Goal: Task Accomplishment & Management: Complete application form

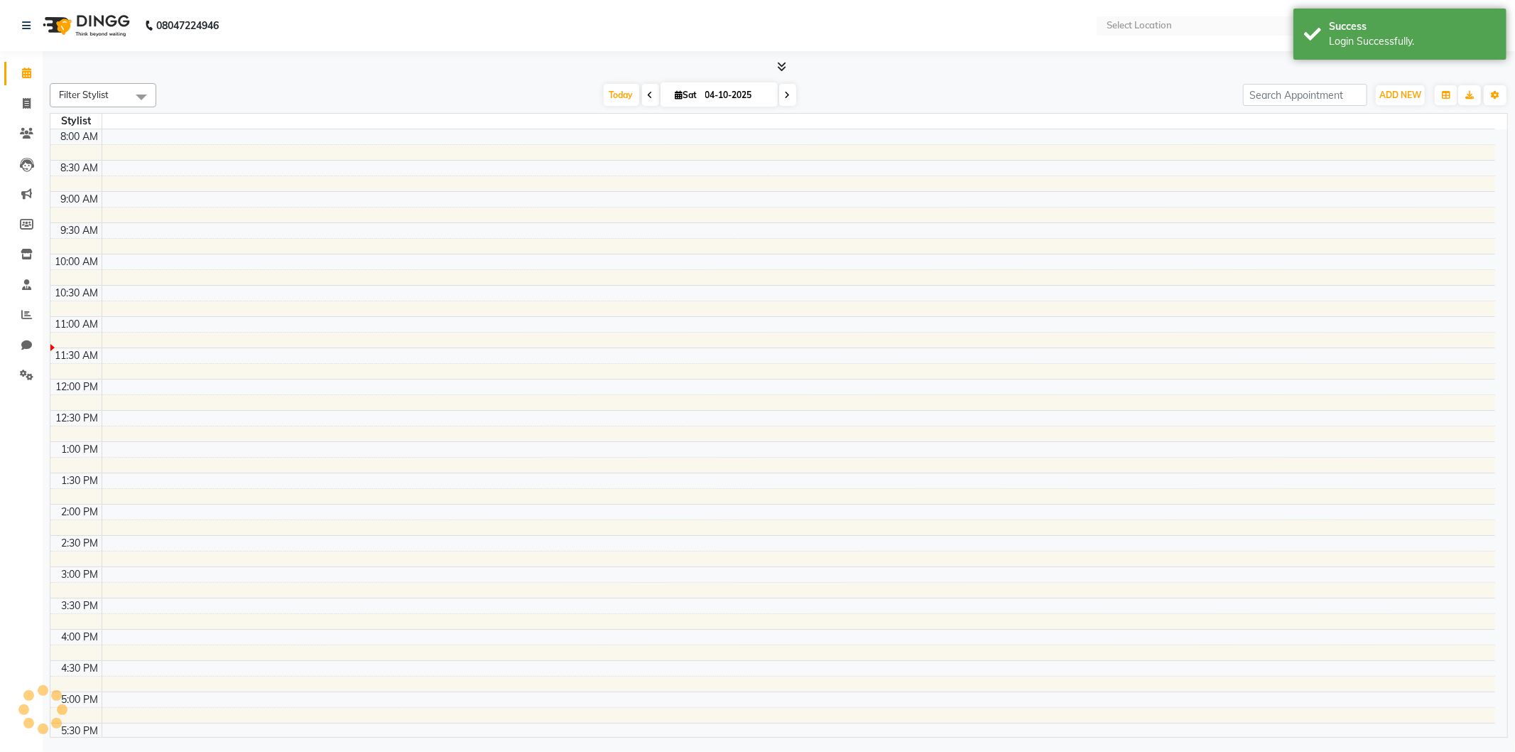
select select "en"
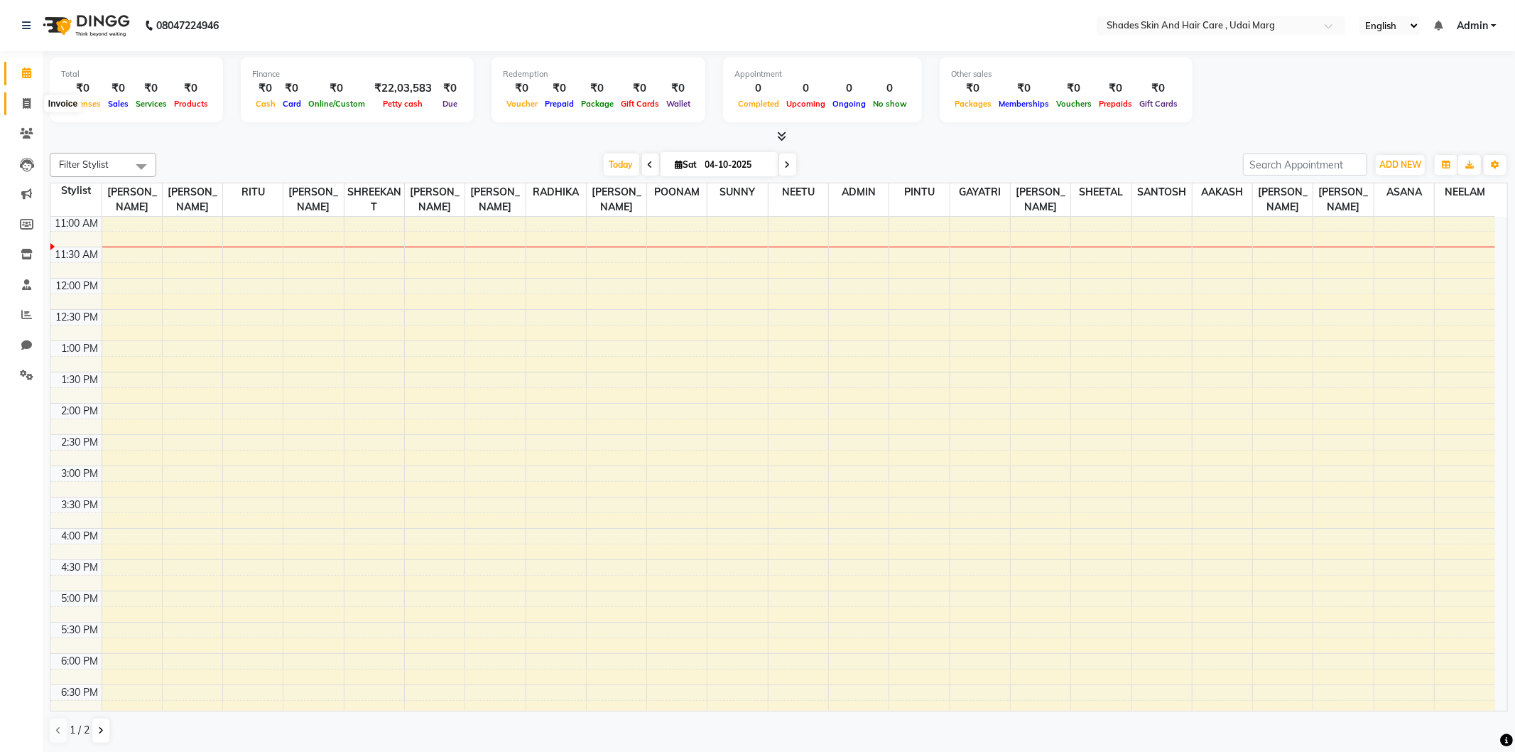
click at [23, 108] on icon at bounding box center [27, 103] width 8 height 11
select select "service"
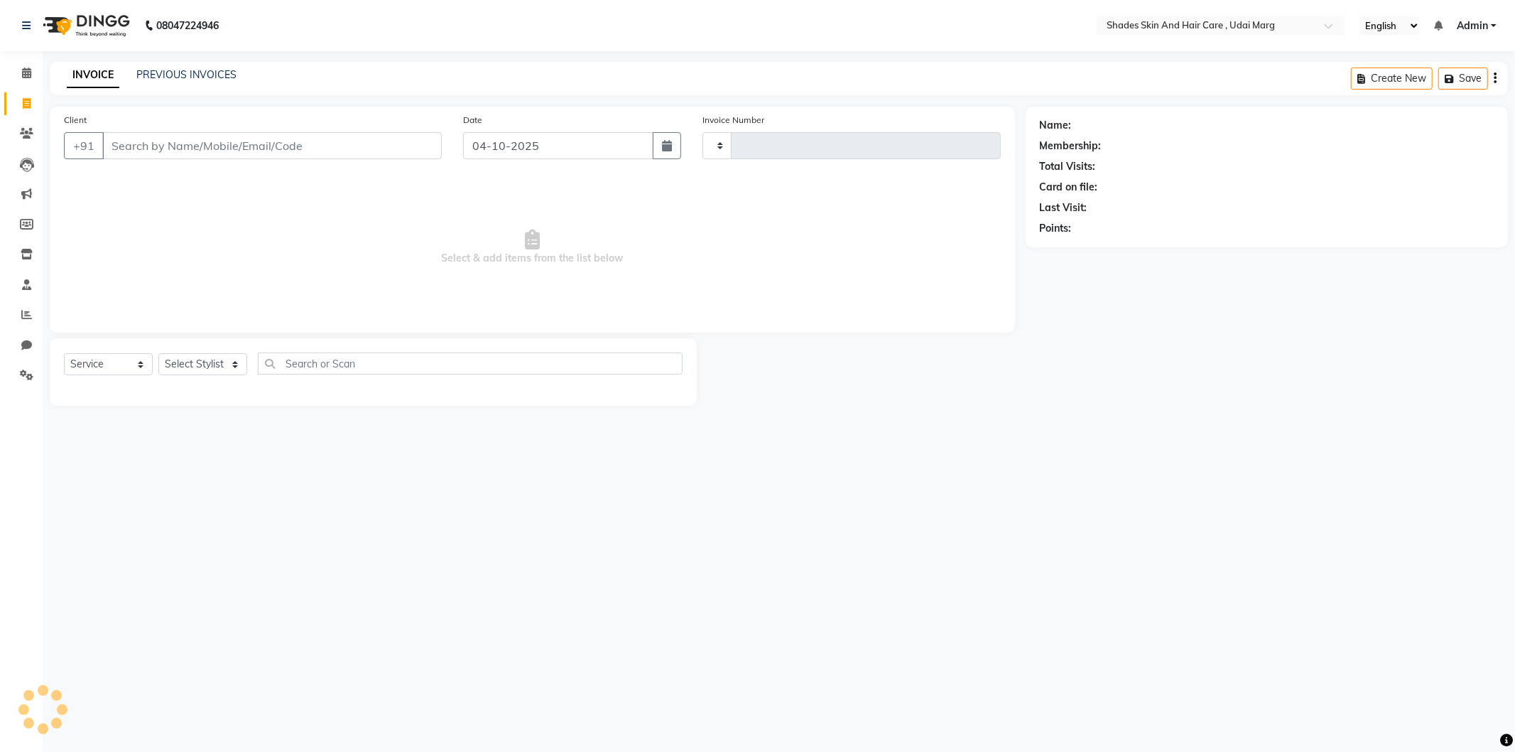
click at [175, 149] on input "Client" at bounding box center [272, 145] width 340 height 27
type input "4474"
select select "8022"
click at [257, 151] on input "Client" at bounding box center [272, 145] width 340 height 27
click at [171, 156] on input "Client" at bounding box center [272, 145] width 340 height 27
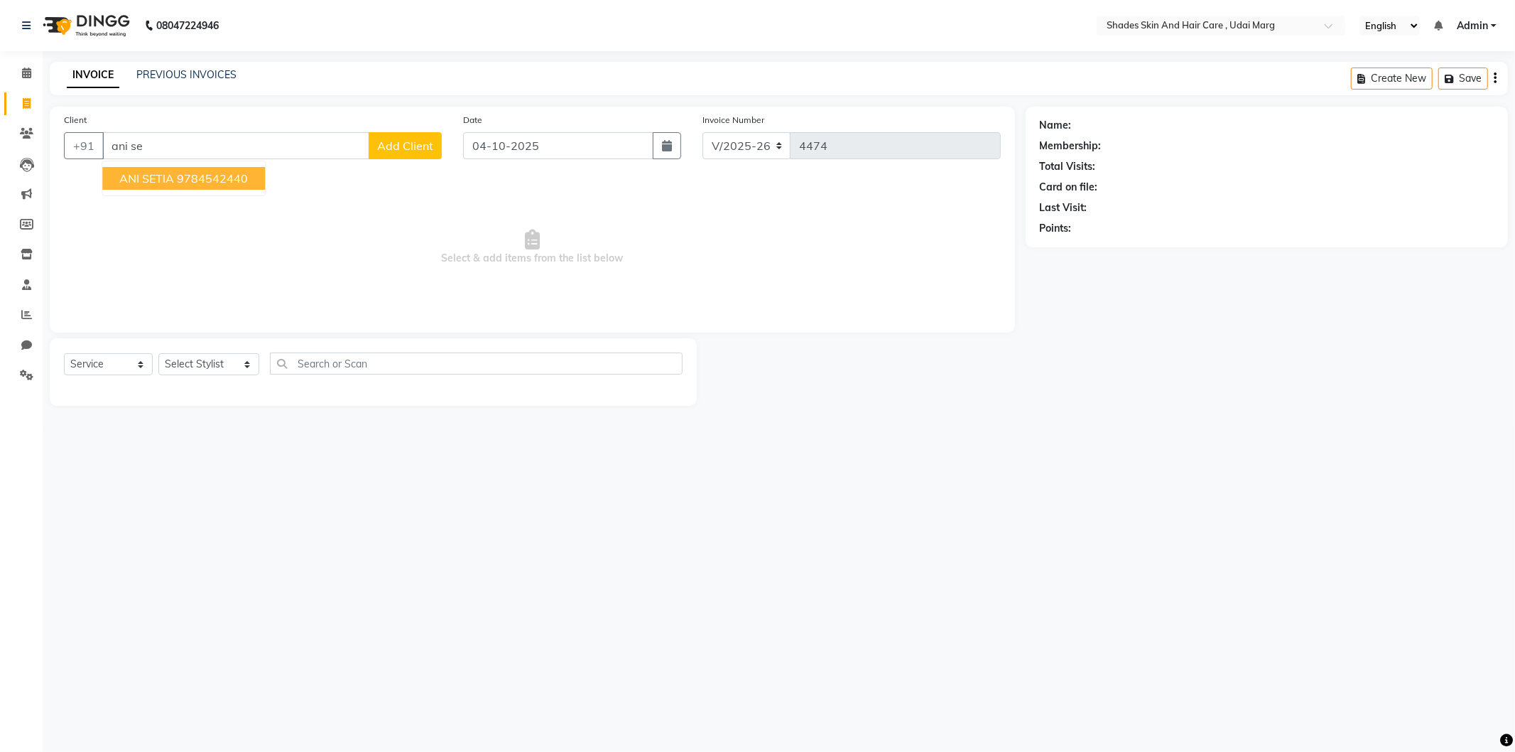
click at [168, 183] on span "ANI SETIA" at bounding box center [146, 178] width 55 height 14
type input "9784542440"
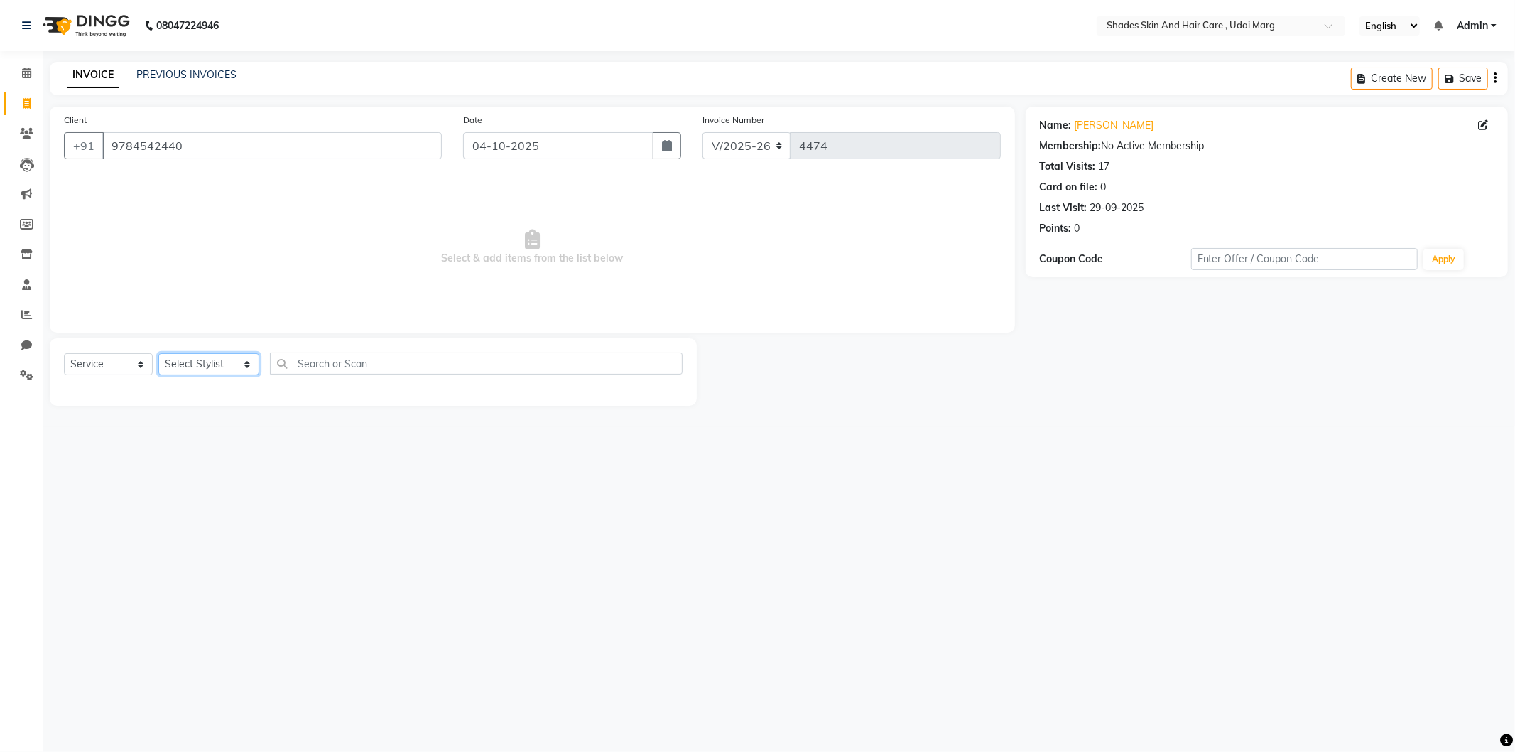
click at [210, 368] on select "Select Stylist AAKASH ADMIN [PERSON_NAME] [PERSON_NAME] GAYATRI [PERSON_NAME] C…" at bounding box center [208, 364] width 101 height 22
select select "74302"
click at [158, 354] on select "Select Stylist AAKASH ADMIN [PERSON_NAME] [PERSON_NAME] GAYATRI [PERSON_NAME] C…" at bounding box center [208, 364] width 101 height 22
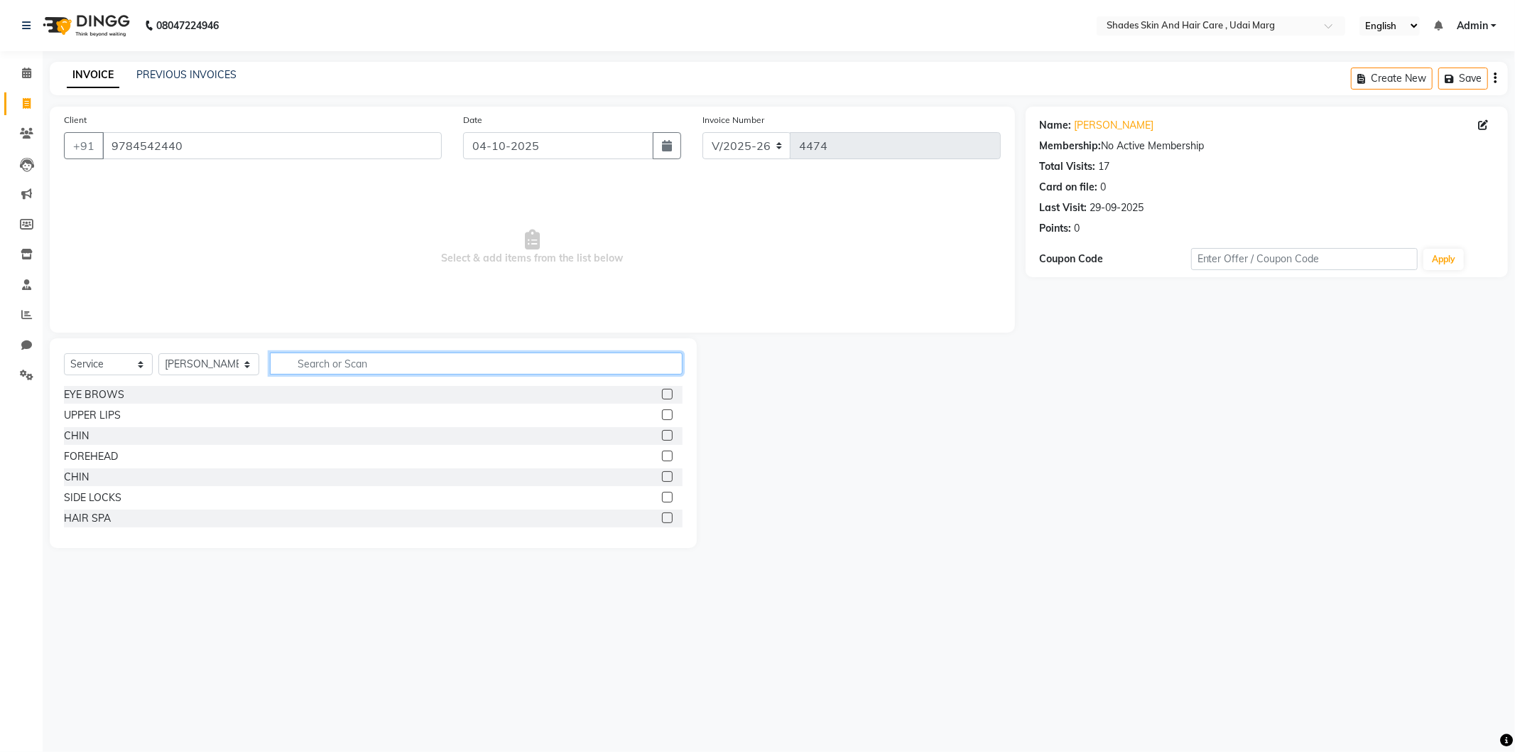
click at [321, 364] on input "text" at bounding box center [476, 363] width 413 height 22
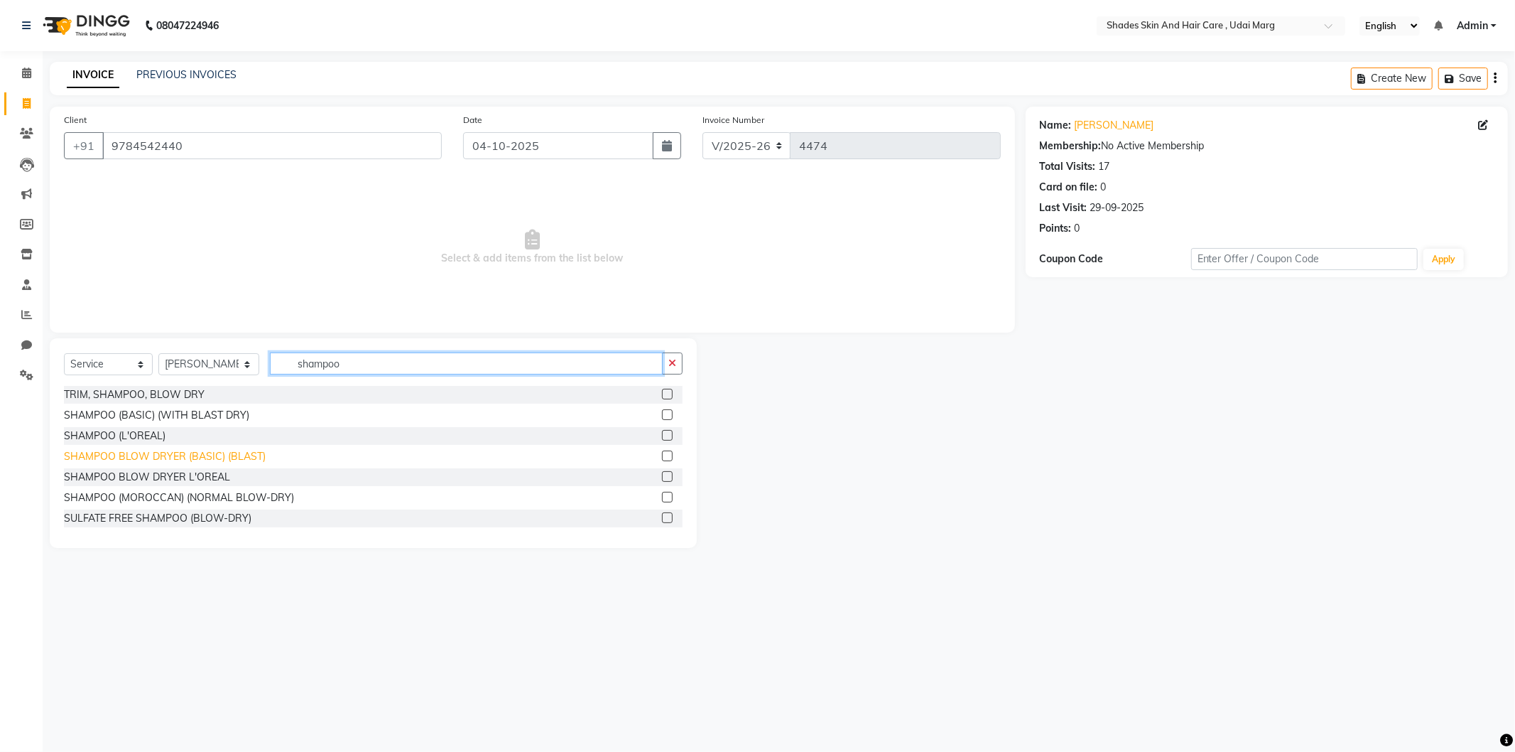
type input "shampoo"
click at [244, 452] on div "SHAMPOO BLOW DRYER (BASIC) (BLAST)" at bounding box center [165, 456] width 202 height 15
checkbox input "false"
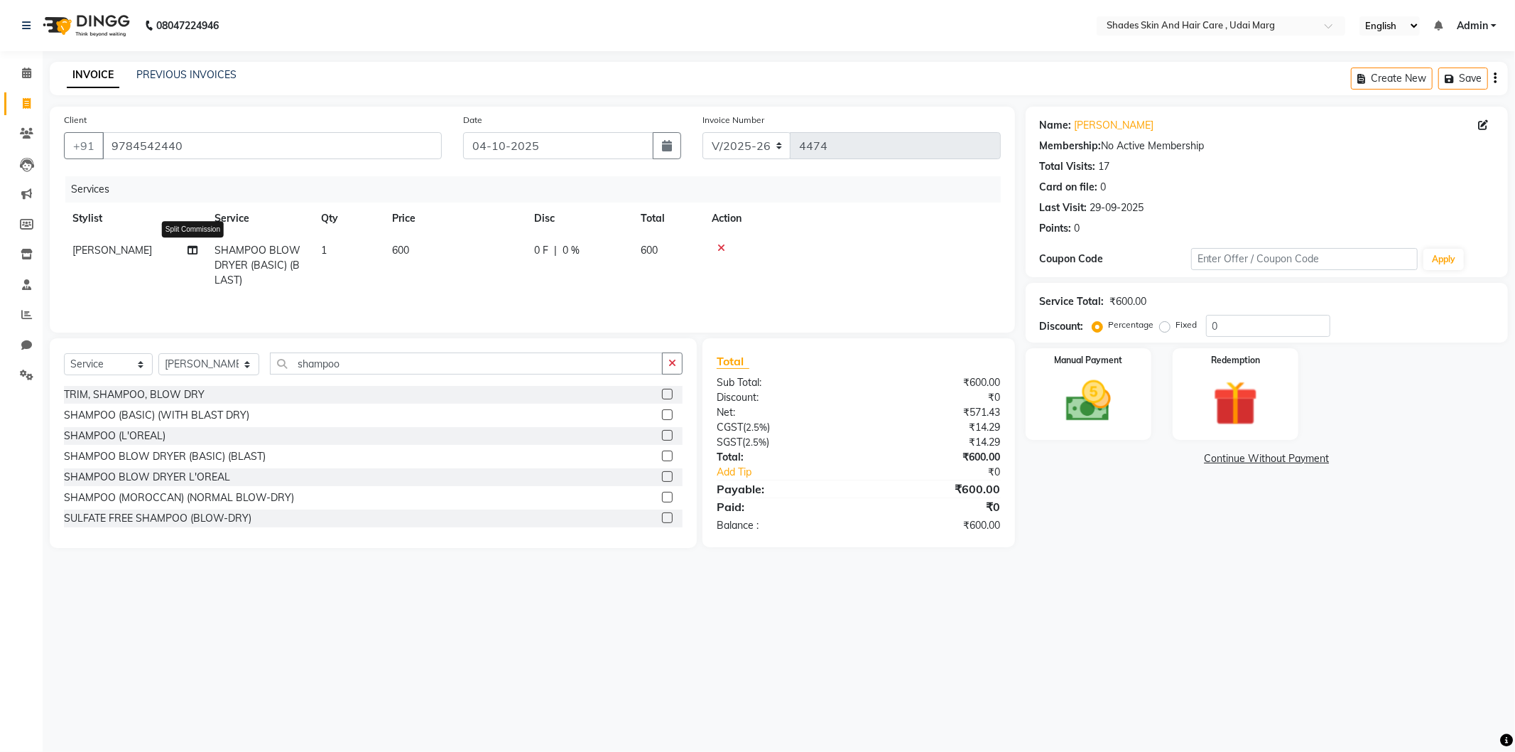
click at [195, 249] on icon at bounding box center [193, 250] width 10 height 10
select select "74302"
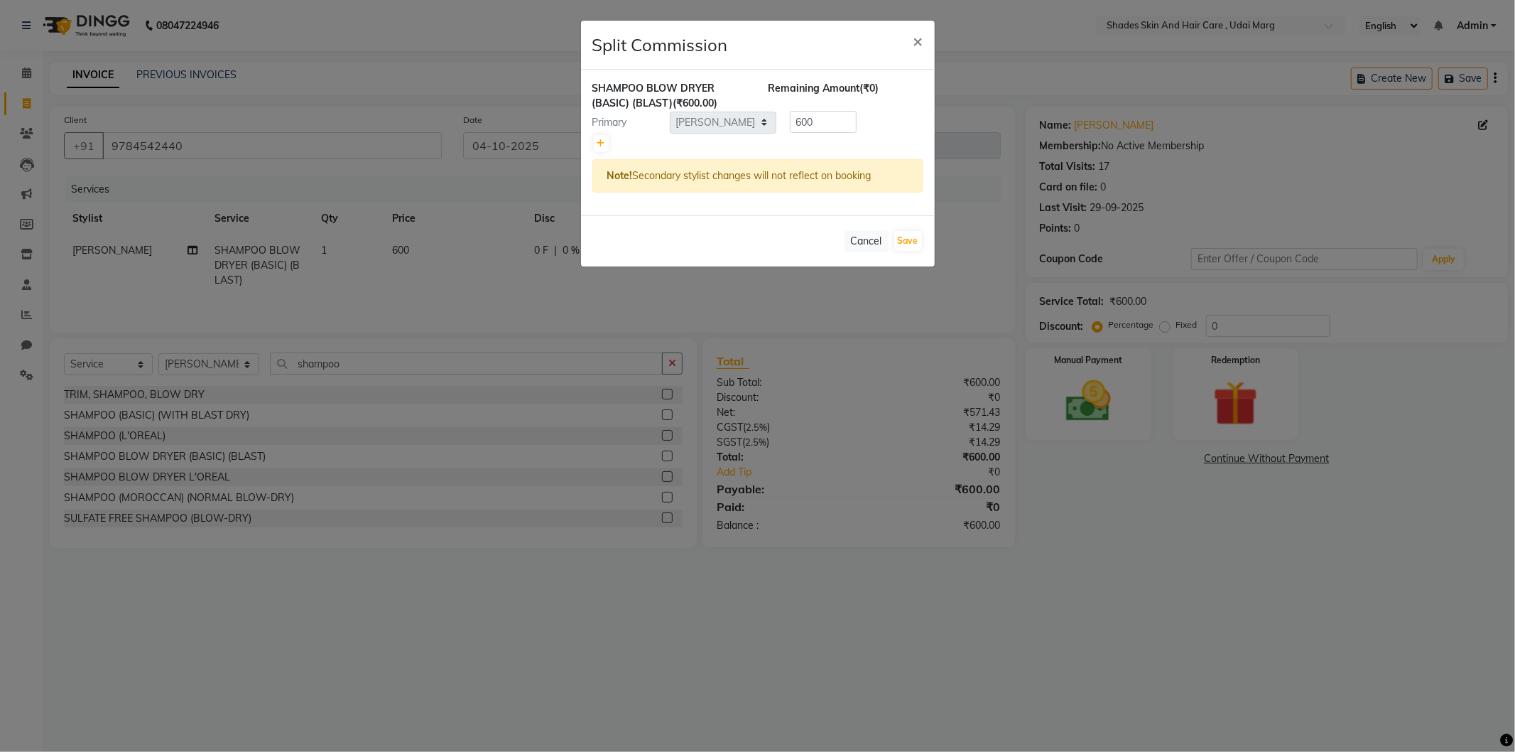
click at [588, 144] on div "SHAMPOO BLOW DRYER (BASIC) (BLAST) (₹600.00) Remaining Amount (₹0) Primary Sele…" at bounding box center [758, 143] width 354 height 146
click at [591, 143] on div "SHAMPOO BLOW DRYER (BASIC) (BLAST) (₹600.00) Remaining Amount (₹0) Primary Sele…" at bounding box center [758, 143] width 354 height 146
click at [598, 143] on icon at bounding box center [601, 143] width 8 height 9
type input "300"
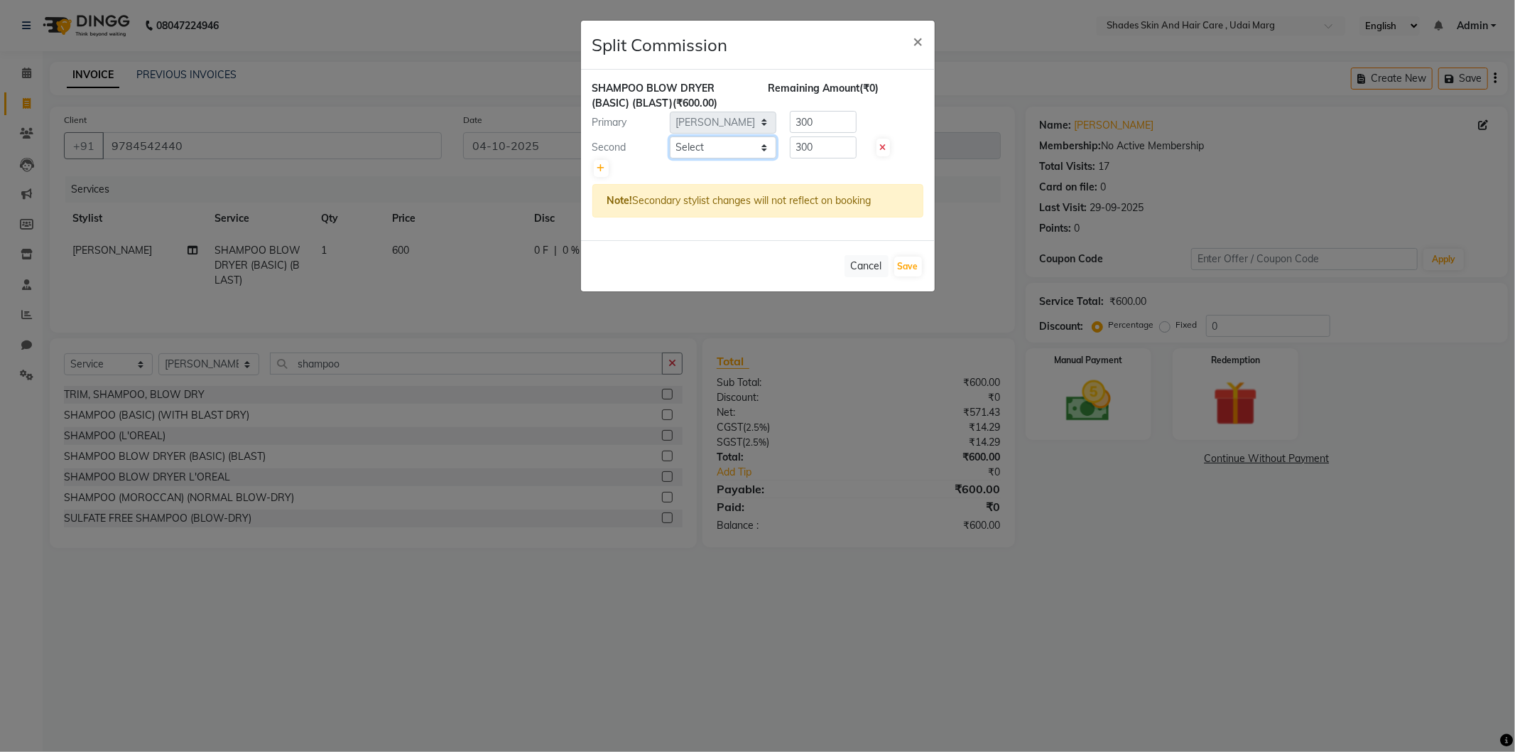
click at [755, 146] on select "Select AAKASH ADMIN [PERSON_NAME] [PERSON_NAME] GAYATRI [PERSON_NAME] CHHABRA […" at bounding box center [723, 147] width 107 height 22
select select "74308"
click at [670, 136] on select "Select AAKASH ADMIN [PERSON_NAME] [PERSON_NAME] GAYATRI [PERSON_NAME] CHHABRA […" at bounding box center [723, 147] width 107 height 22
drag, startPoint x: 826, startPoint y: 144, endPoint x: 730, endPoint y: 171, distance: 99.4
click at [727, 168] on div "SHAMPOO BLOW DRYER (BASIC) (BLAST) (₹600.00) Remaining Amount (₹0) Primary Sele…" at bounding box center [758, 155] width 354 height 171
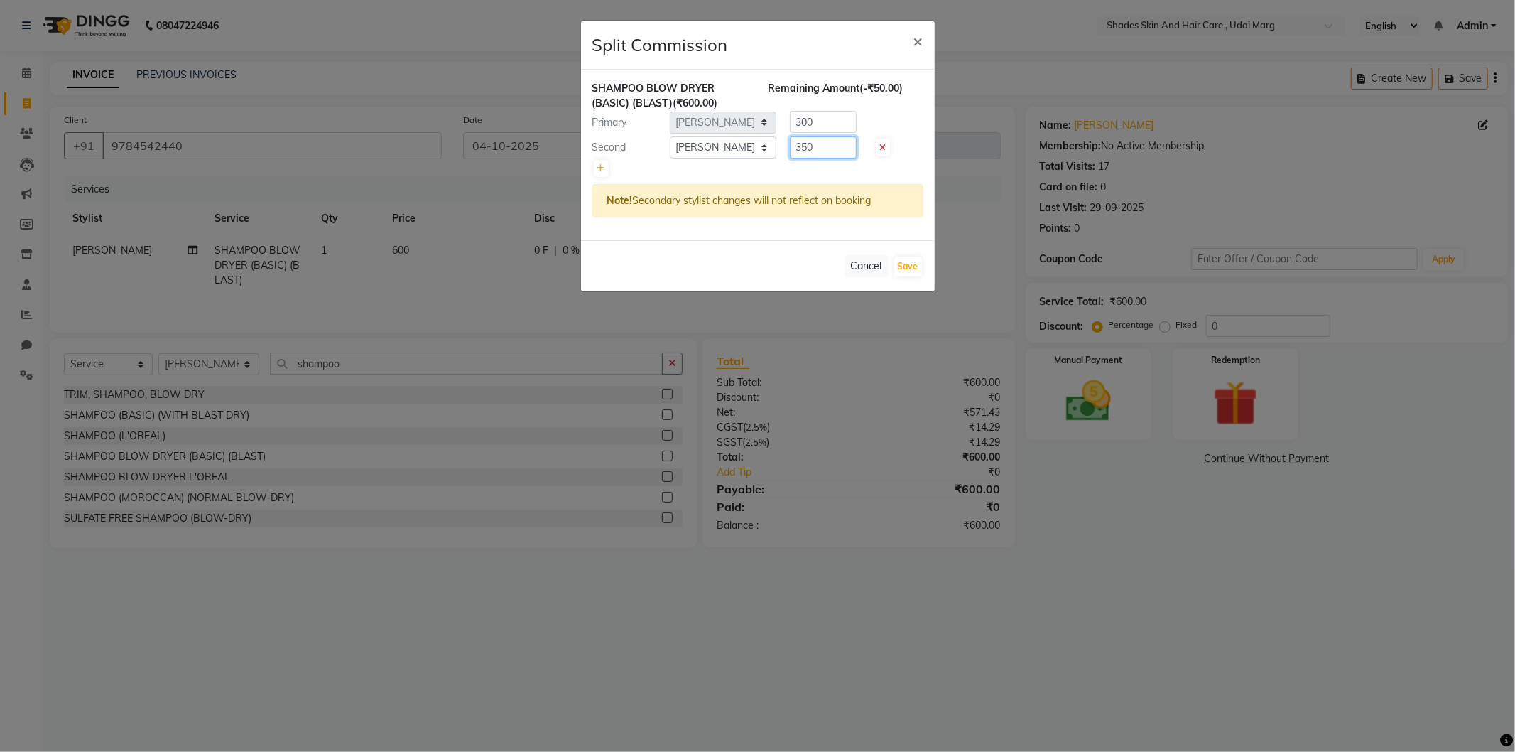
type input "350"
click at [755, 168] on div at bounding box center [757, 168] width 331 height 20
drag, startPoint x: 825, startPoint y: 126, endPoint x: 708, endPoint y: 153, distance: 120.3
click at [708, 153] on div "SHAMPOO BLOW DRYER (BASIC) (BLAST) (₹600.00) Remaining Amount (-₹50.00) Primary…" at bounding box center [758, 155] width 354 height 171
type input "250"
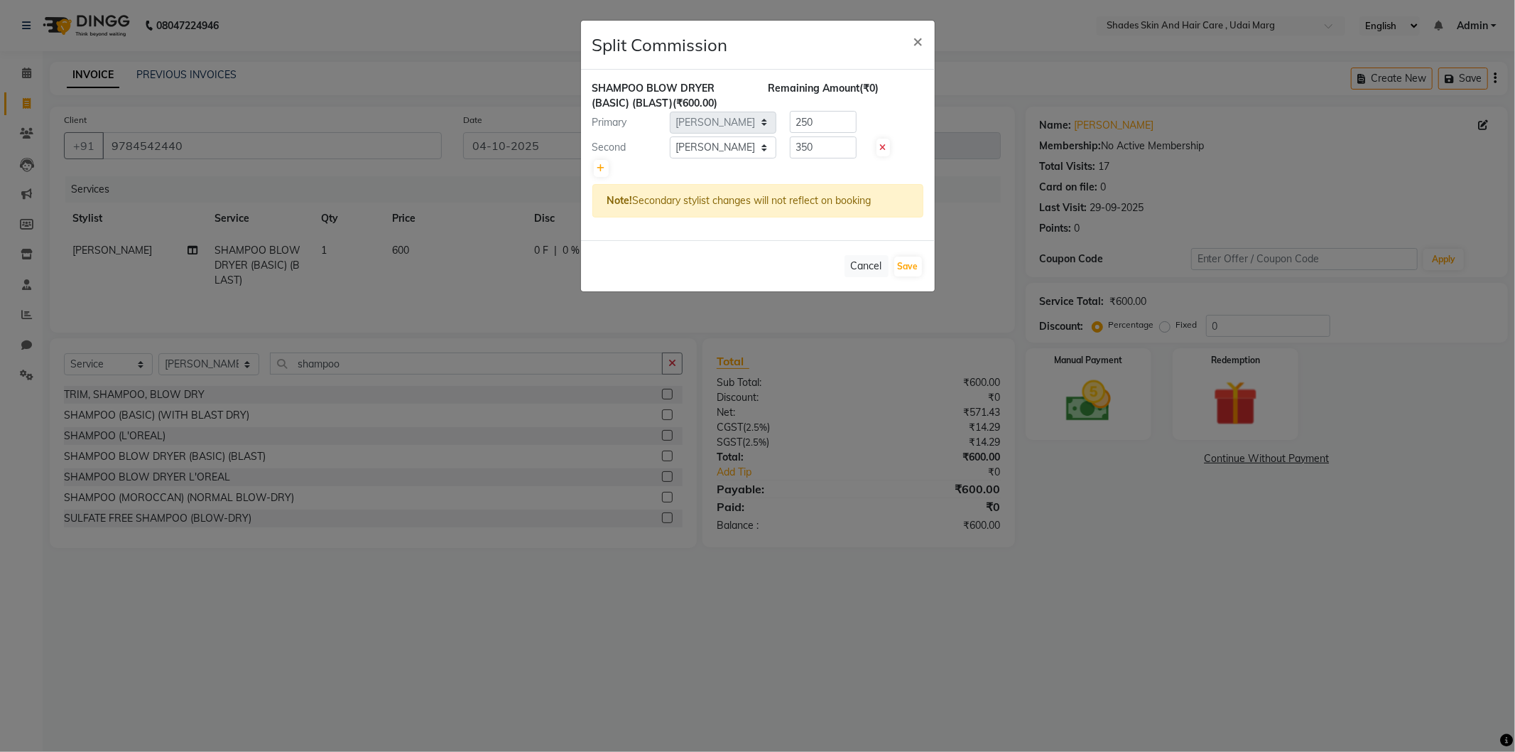
click at [719, 171] on div at bounding box center [757, 168] width 331 height 20
click at [910, 270] on button "Save" at bounding box center [908, 266] width 28 height 20
select select "Select"
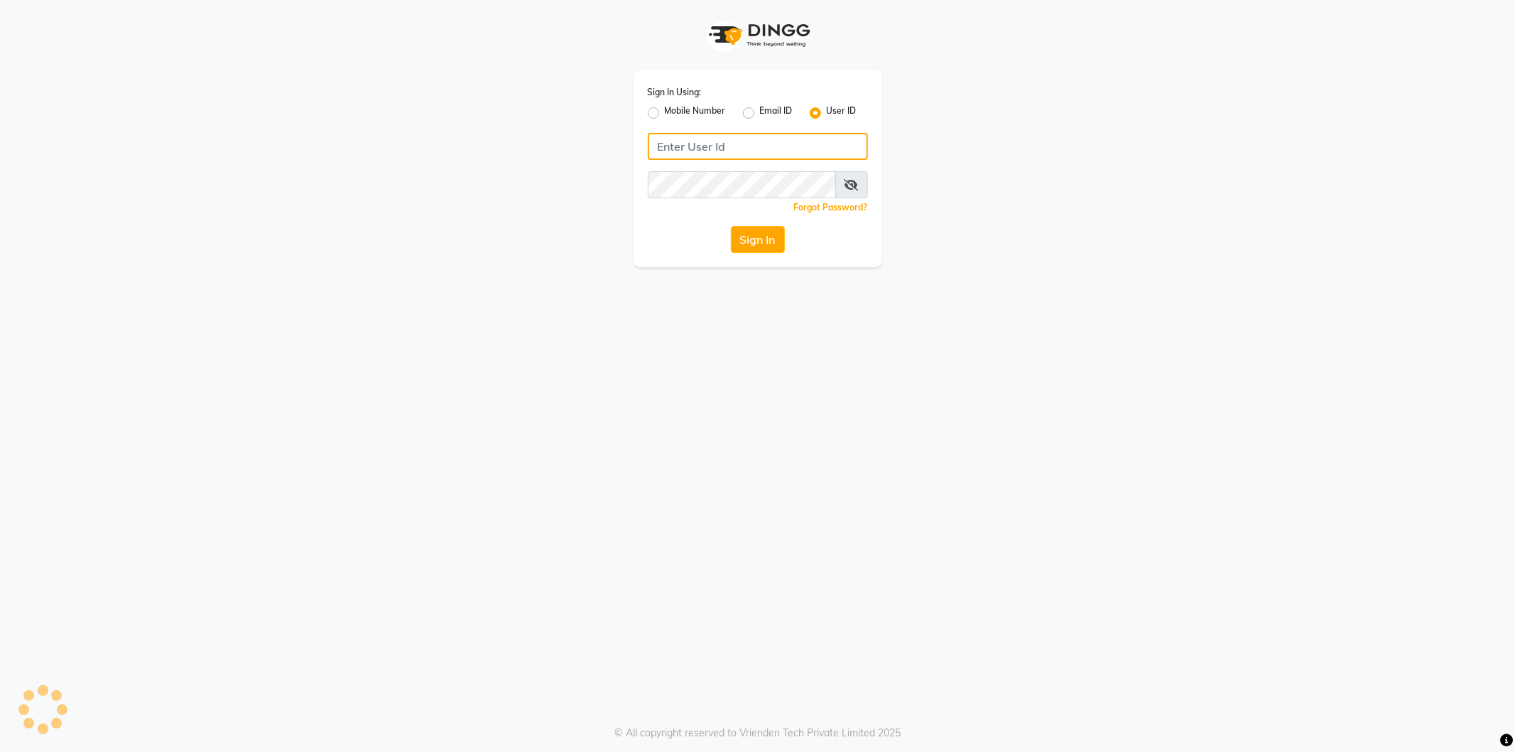
type input "shadesskin&hair"
click at [729, 244] on div "Sign In" at bounding box center [758, 239] width 220 height 27
click at [740, 245] on button "Sign In" at bounding box center [758, 239] width 54 height 27
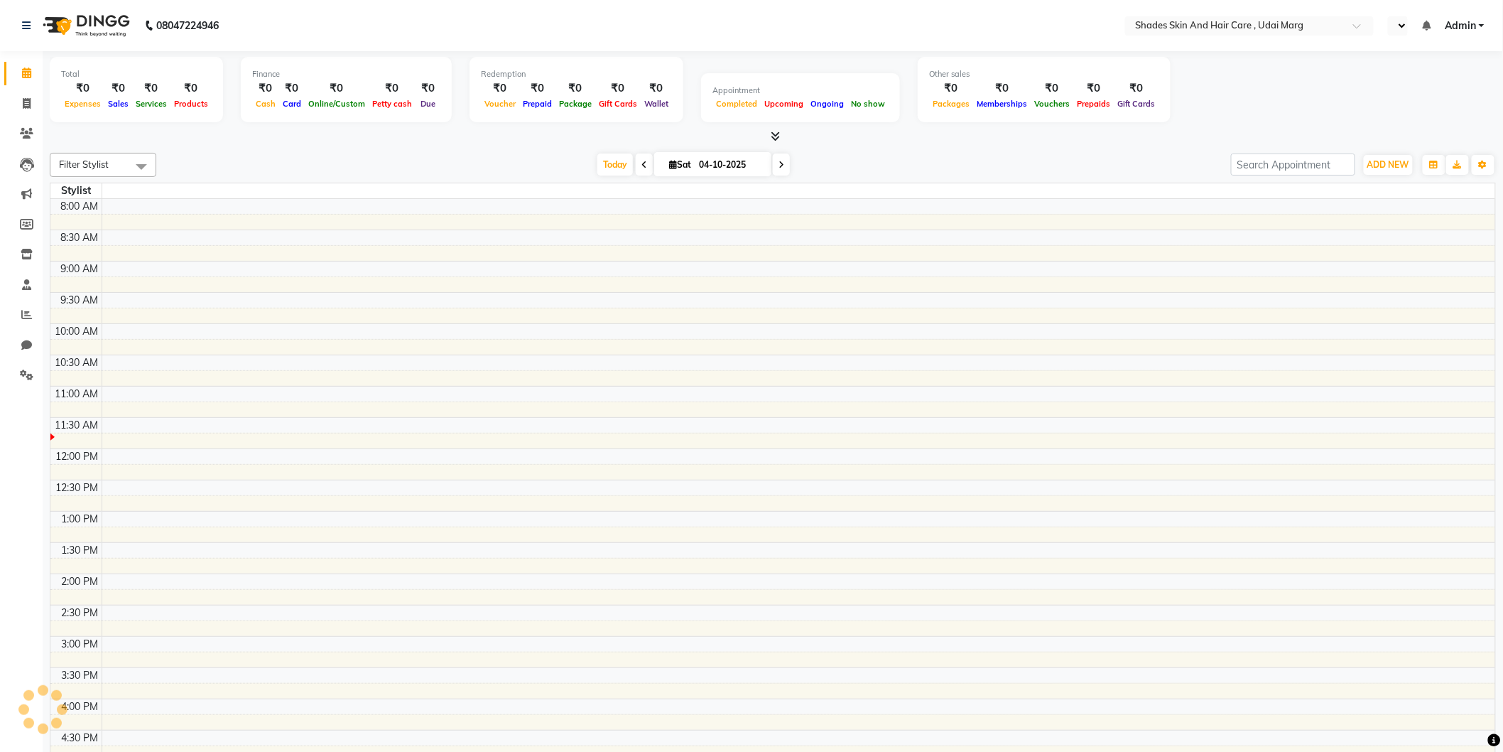
select select "en"
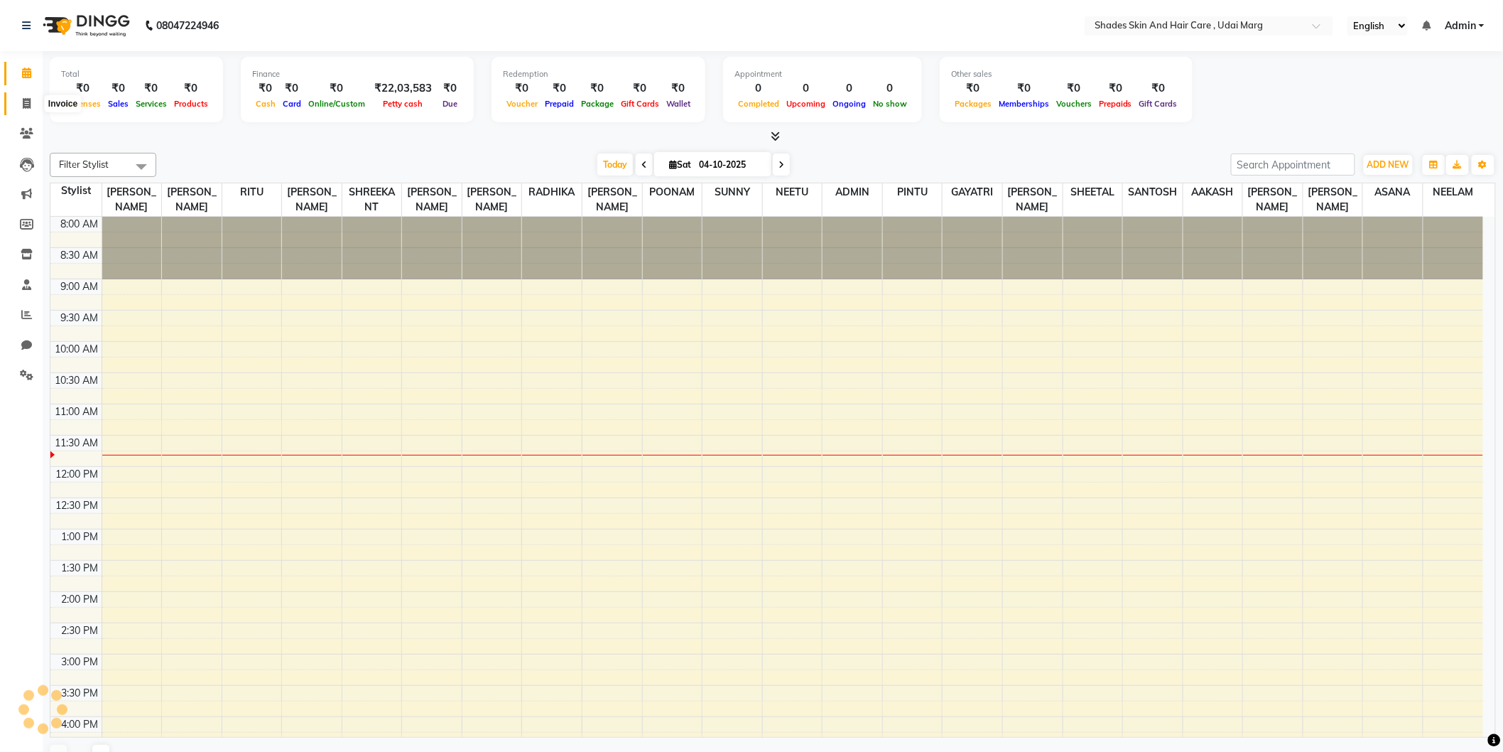
click at [17, 109] on span at bounding box center [26, 104] width 25 height 16
select select "service"
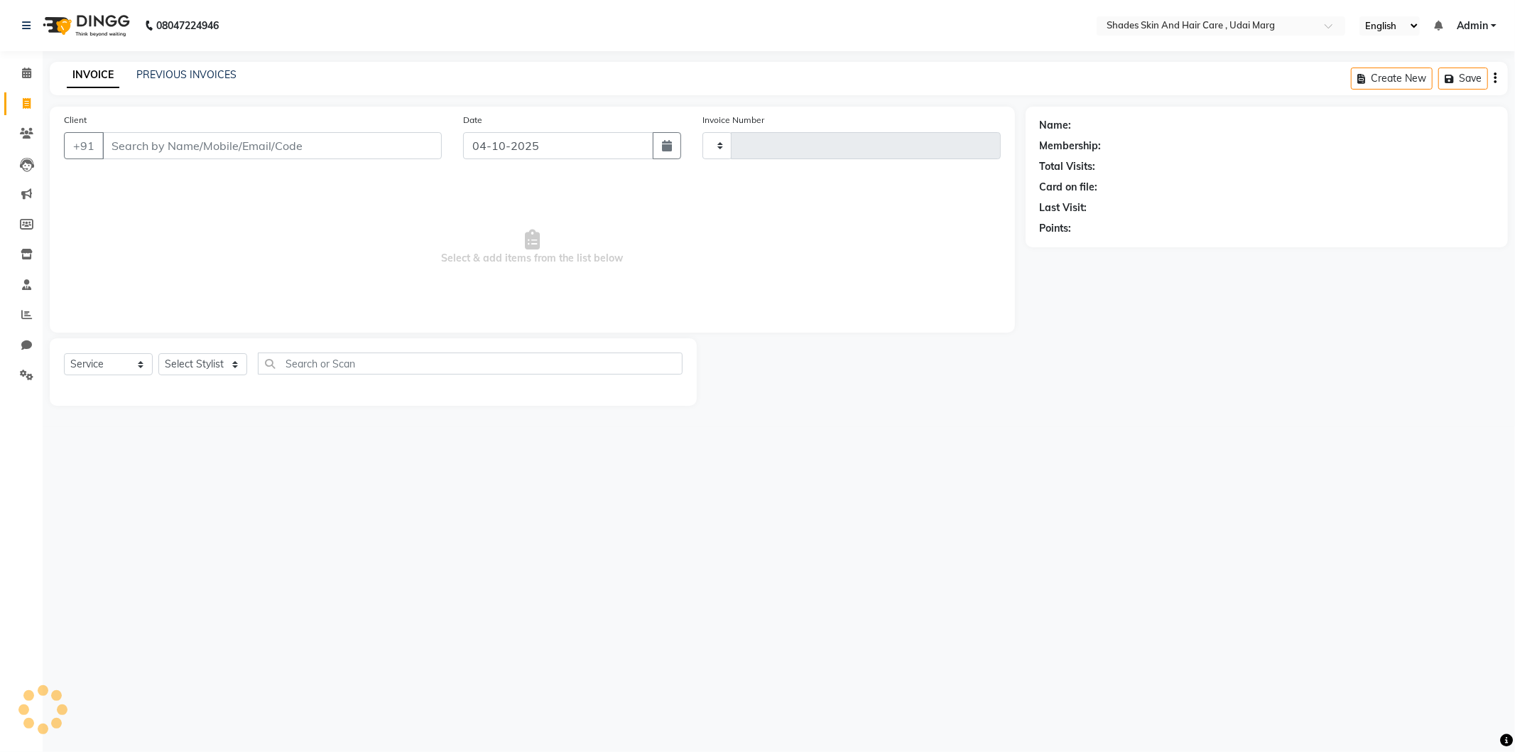
click at [283, 145] on input "Client" at bounding box center [272, 145] width 340 height 27
type input "9314565825"
select select "8022"
type input "4474"
type input "9314565825"
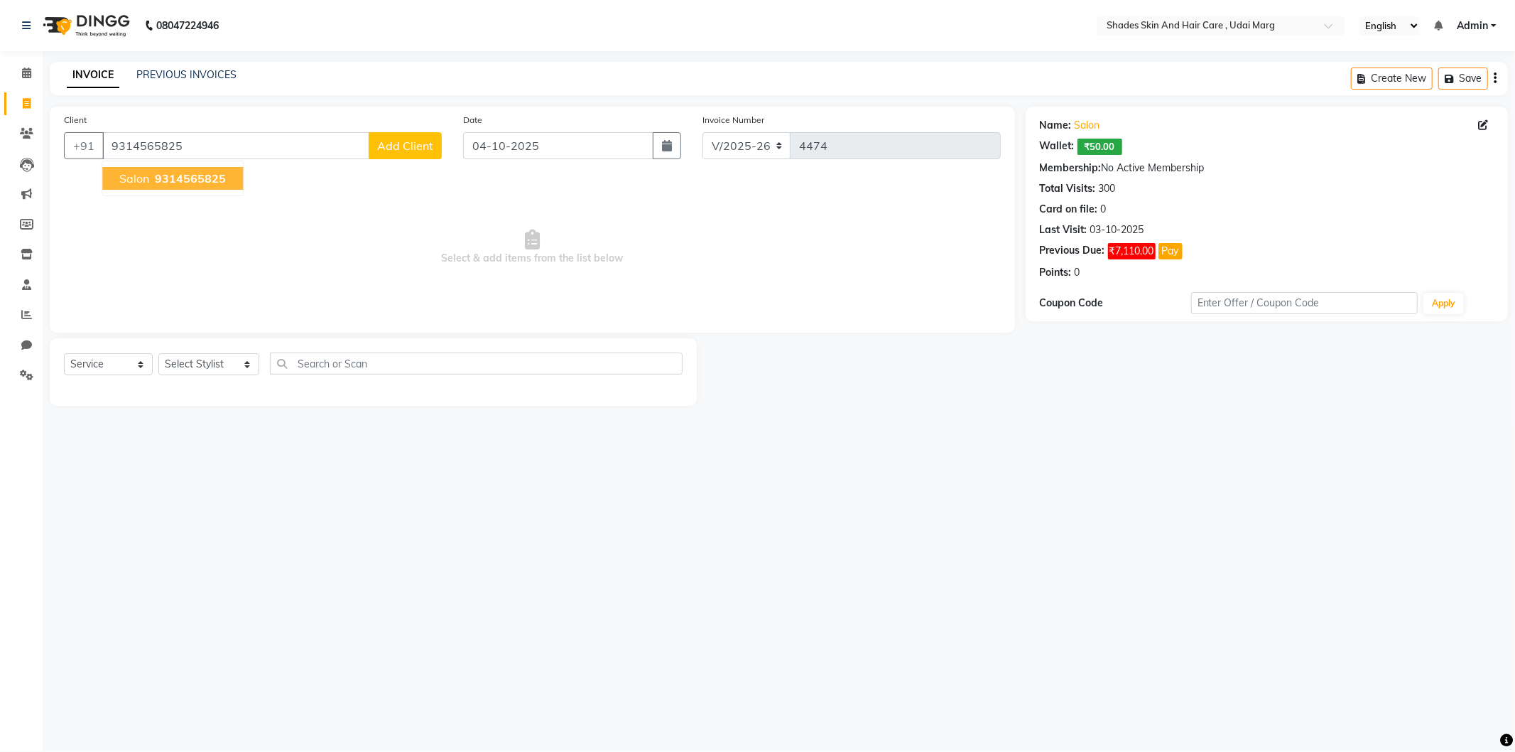
click at [216, 179] on span "9314565825" at bounding box center [190, 178] width 71 height 14
click at [26, 105] on icon at bounding box center [27, 103] width 8 height 11
select select "service"
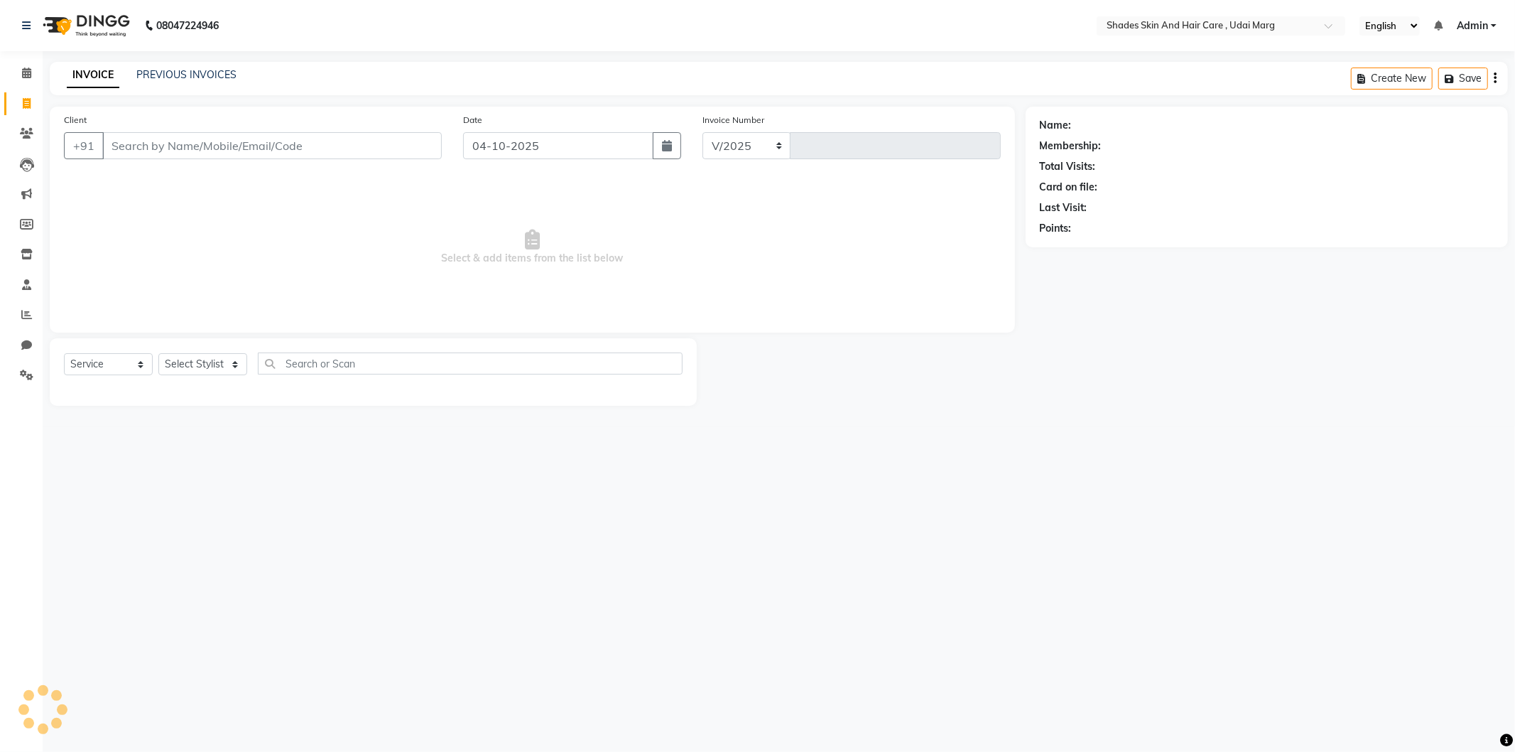
select select "8022"
type input "4474"
click at [249, 145] on input "Client" at bounding box center [272, 145] width 340 height 27
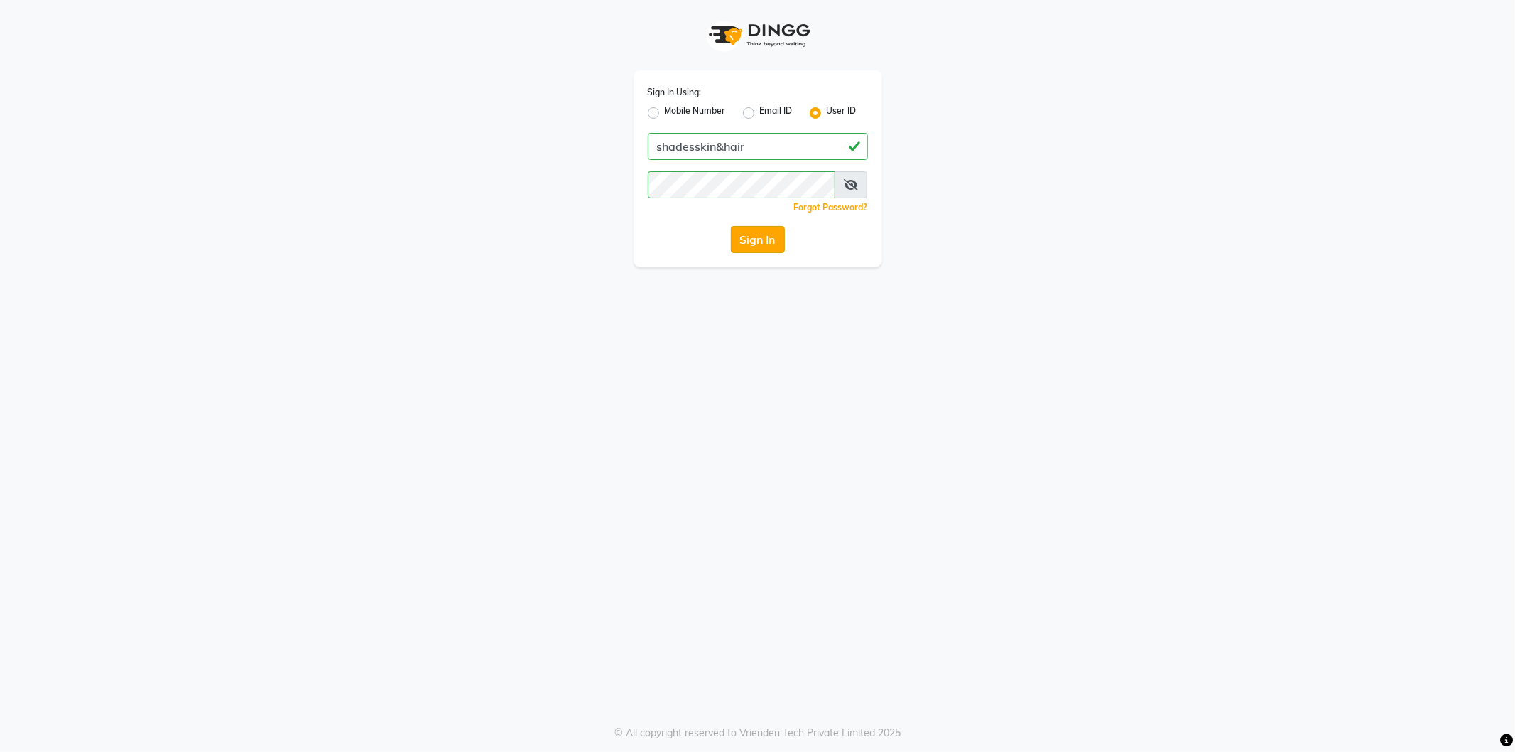
click at [753, 249] on button "Sign In" at bounding box center [758, 239] width 54 height 27
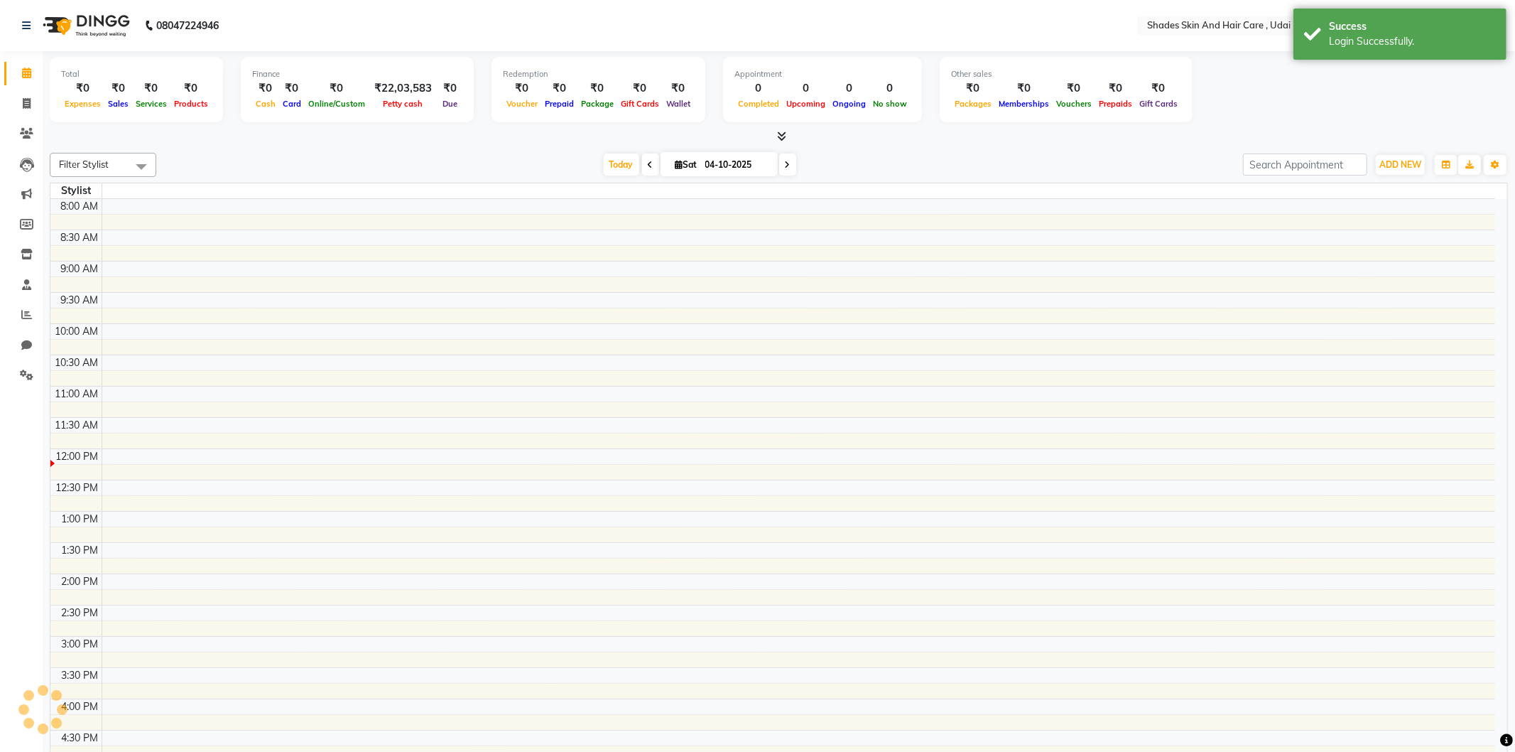
select select "en"
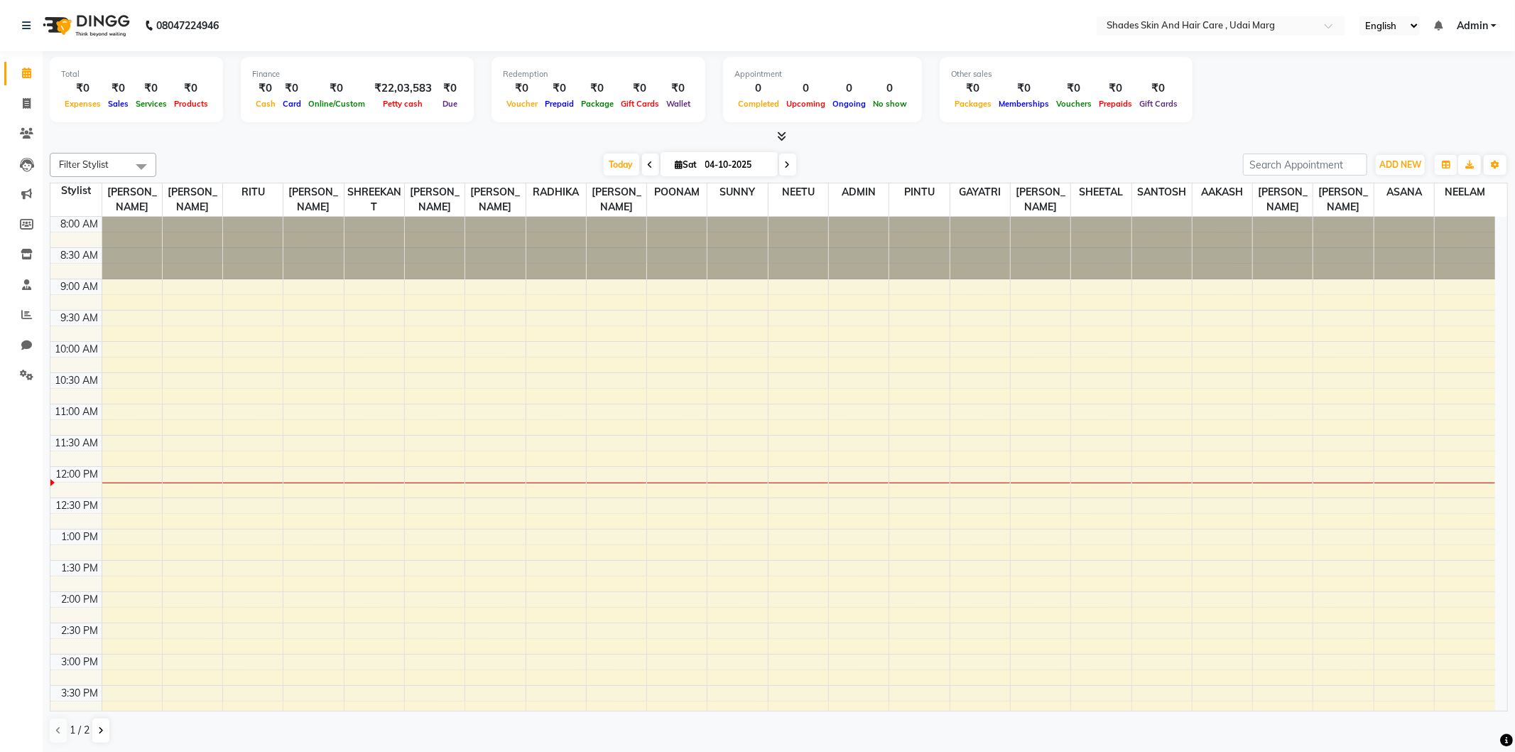
click at [19, 117] on li "Invoice" at bounding box center [21, 104] width 43 height 31
click at [21, 97] on span at bounding box center [26, 104] width 25 height 16
select select "service"
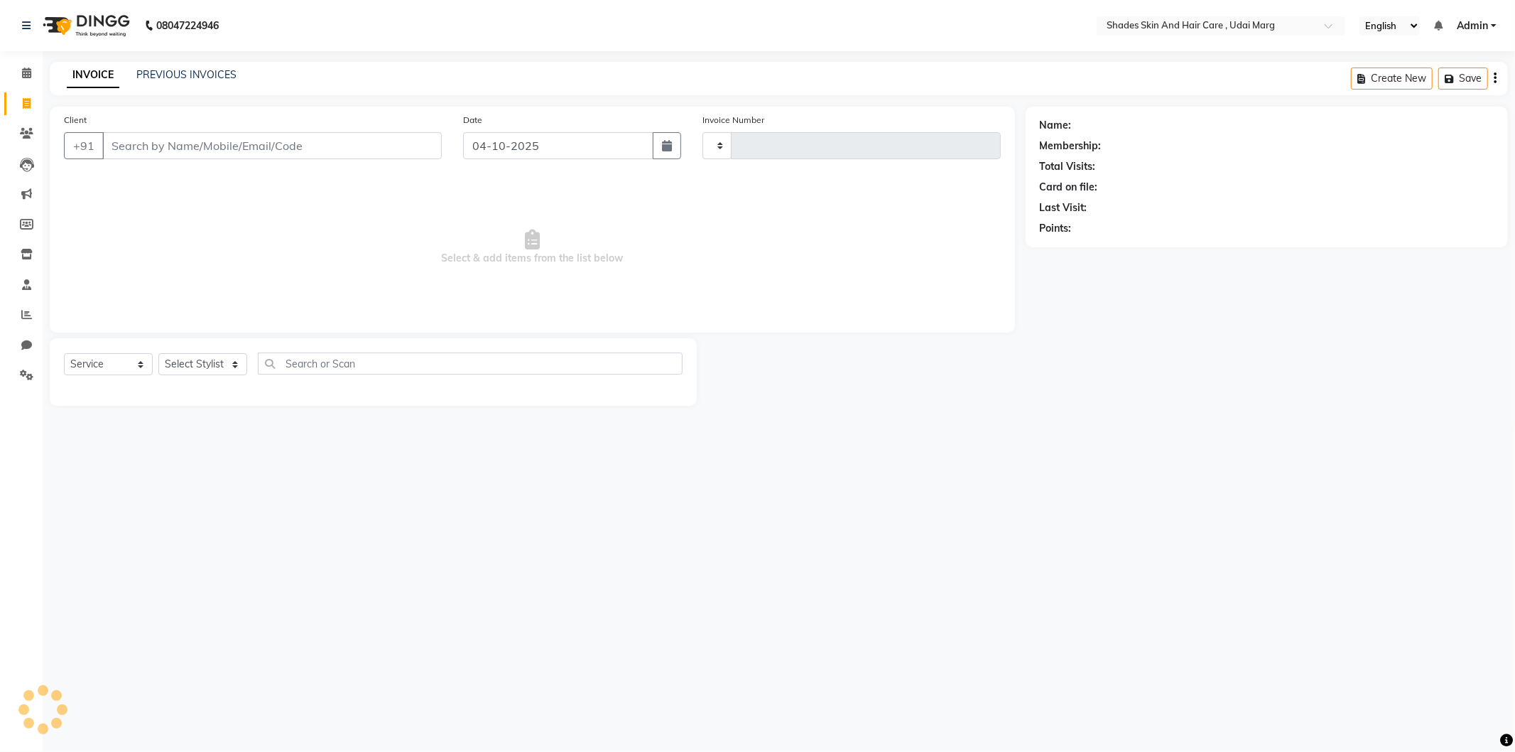
type input "4474"
select select "8022"
click at [193, 157] on input "Client" at bounding box center [272, 145] width 340 height 27
type input "9314565825"
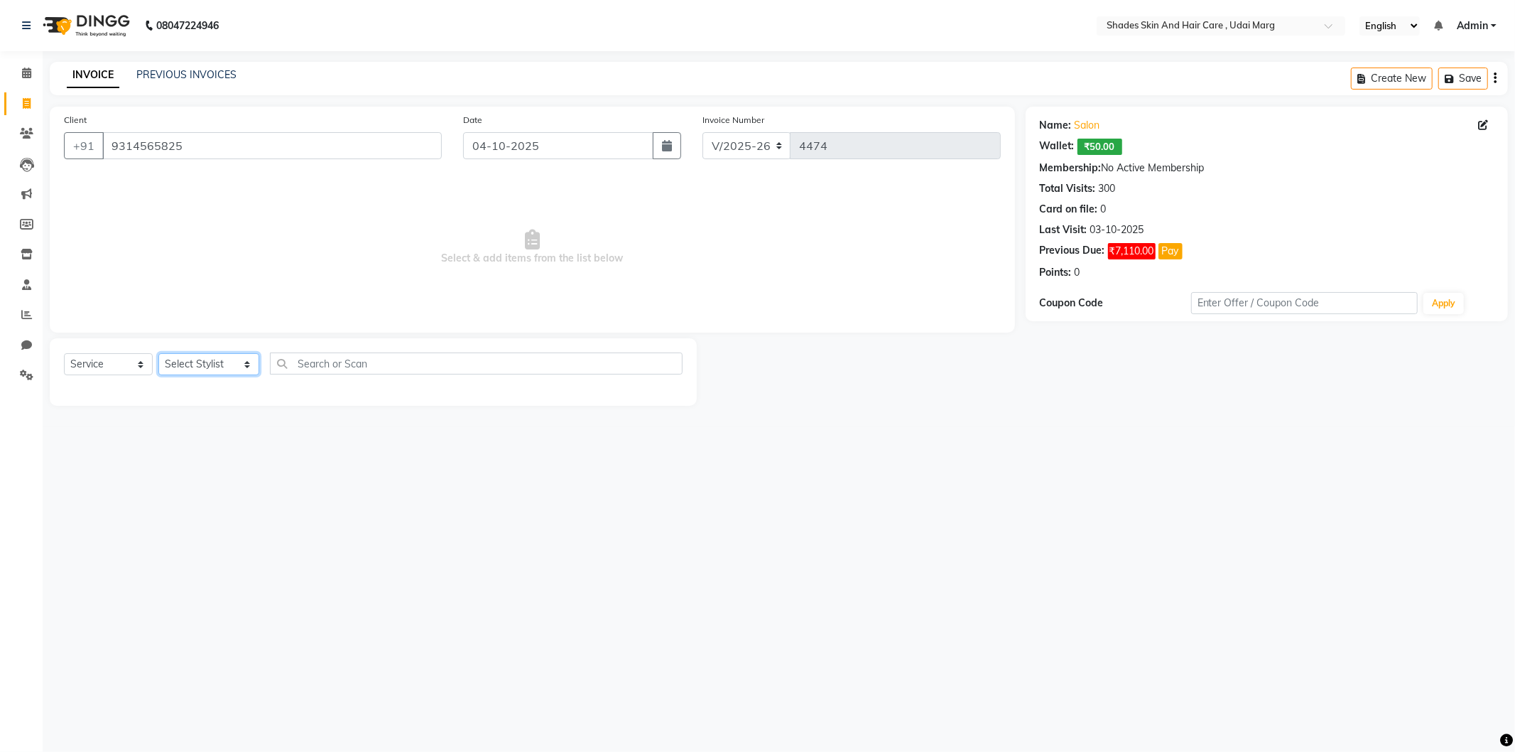
click at [213, 367] on select "Select Stylist AAKASH ADMIN [PERSON_NAME] [PERSON_NAME] GAYATRI [PERSON_NAME] C…" at bounding box center [208, 364] width 101 height 22
select select "74302"
click at [158, 354] on select "Select Stylist AAKASH ADMIN [PERSON_NAME] [PERSON_NAME] GAYATRI [PERSON_NAME] C…" at bounding box center [208, 364] width 101 height 22
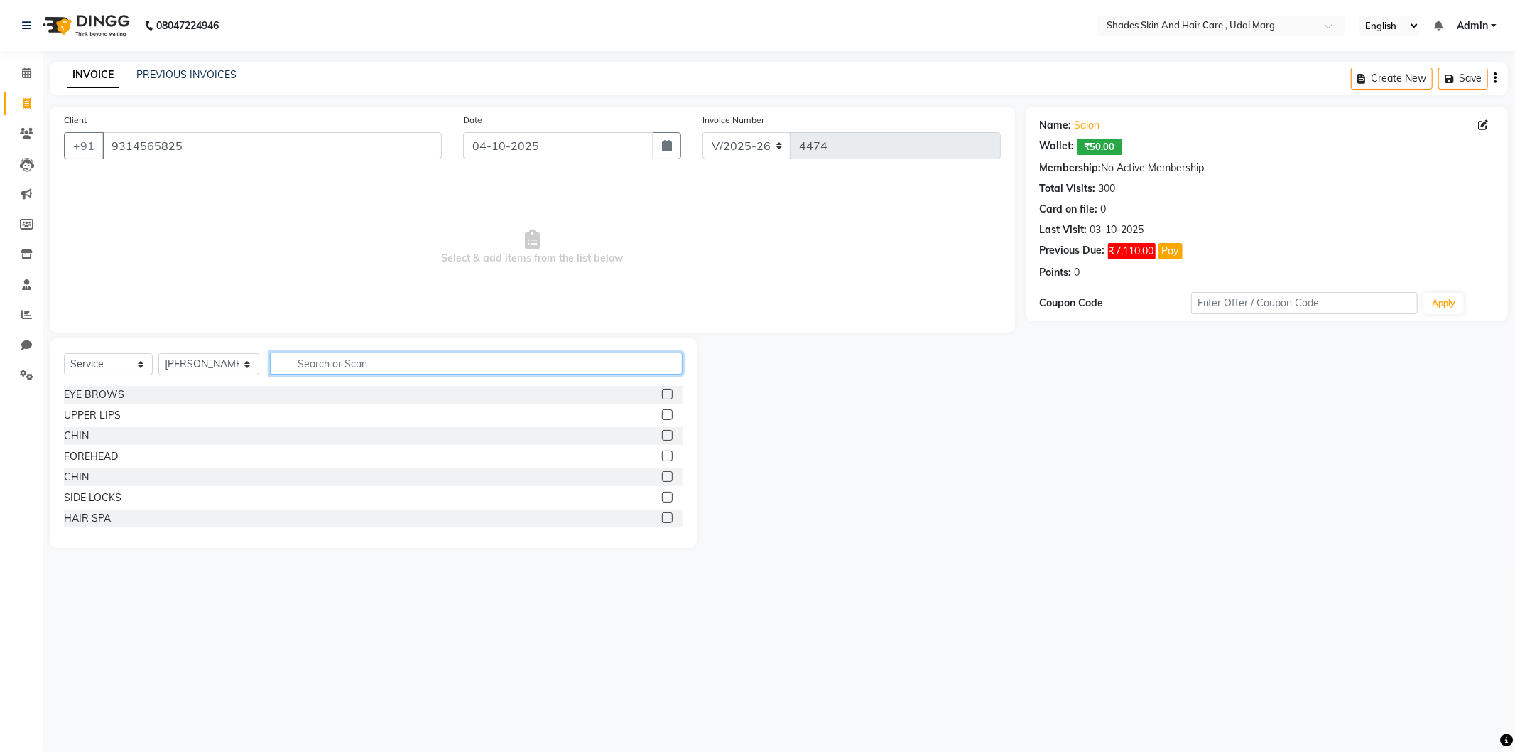
click at [350, 373] on input "text" at bounding box center [476, 363] width 413 height 22
click at [9, 109] on link "Invoice" at bounding box center [21, 103] width 34 height 23
select select "service"
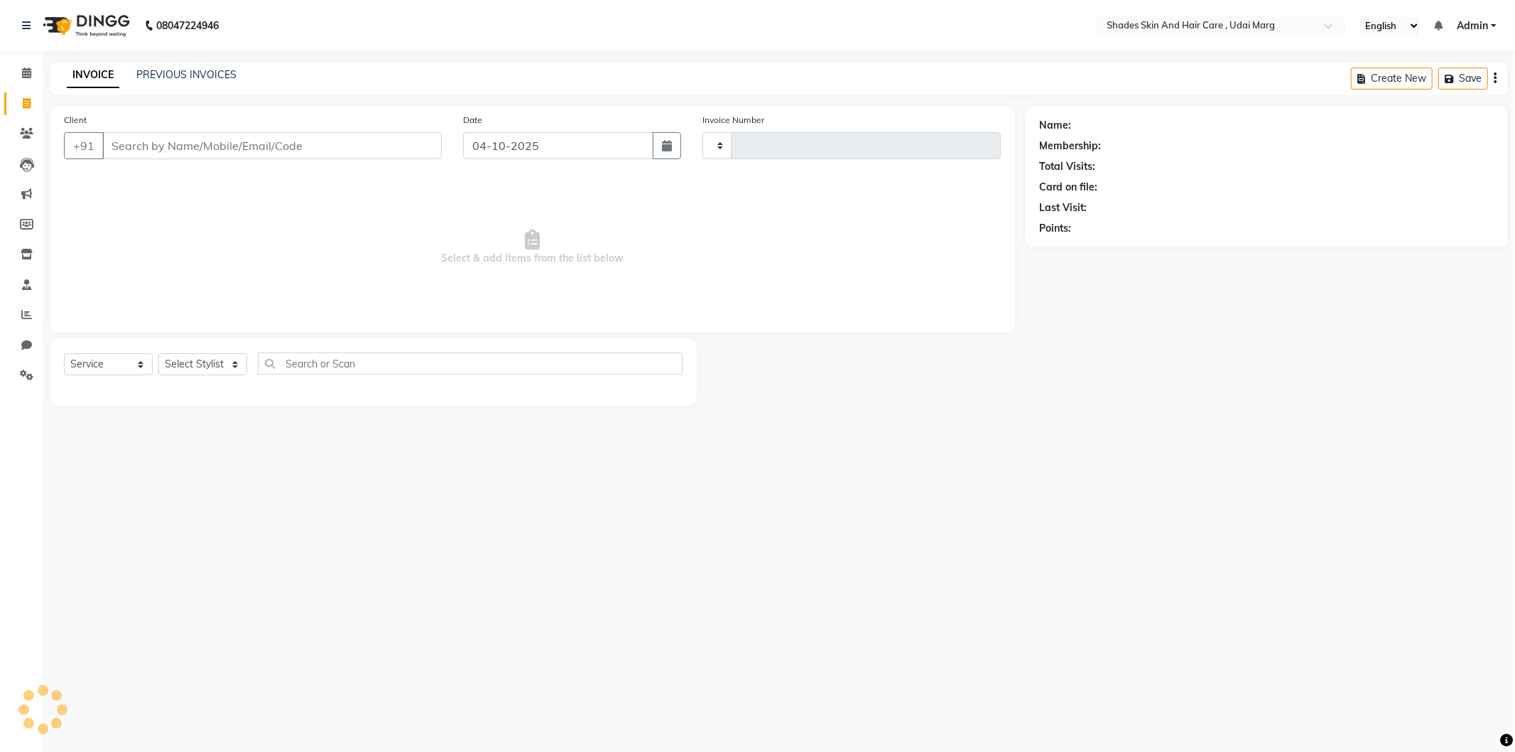
type input "4474"
select select "8022"
click at [180, 68] on link "PREVIOUS INVOICES" at bounding box center [186, 74] width 100 height 13
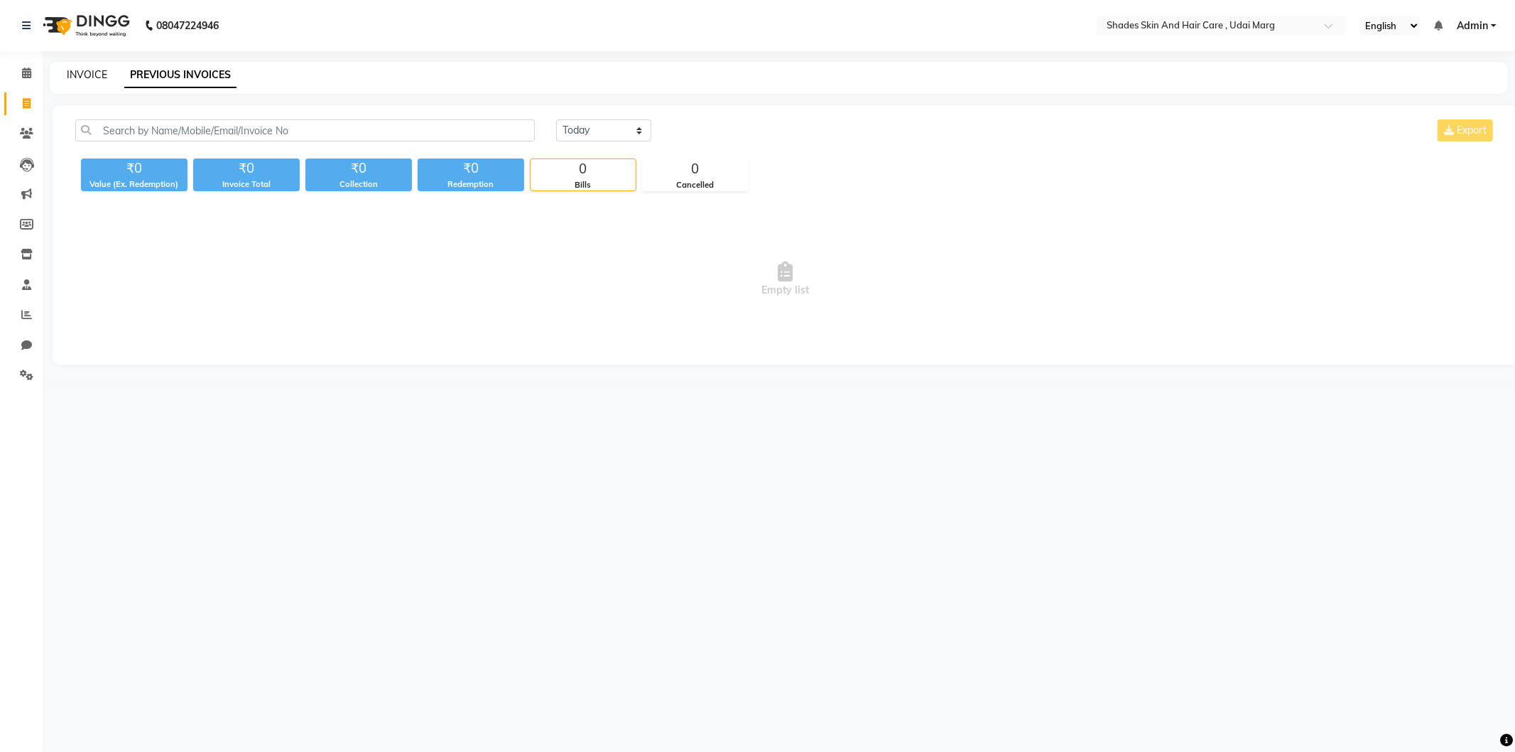
click at [91, 74] on link "INVOICE" at bounding box center [87, 74] width 40 height 13
select select "service"
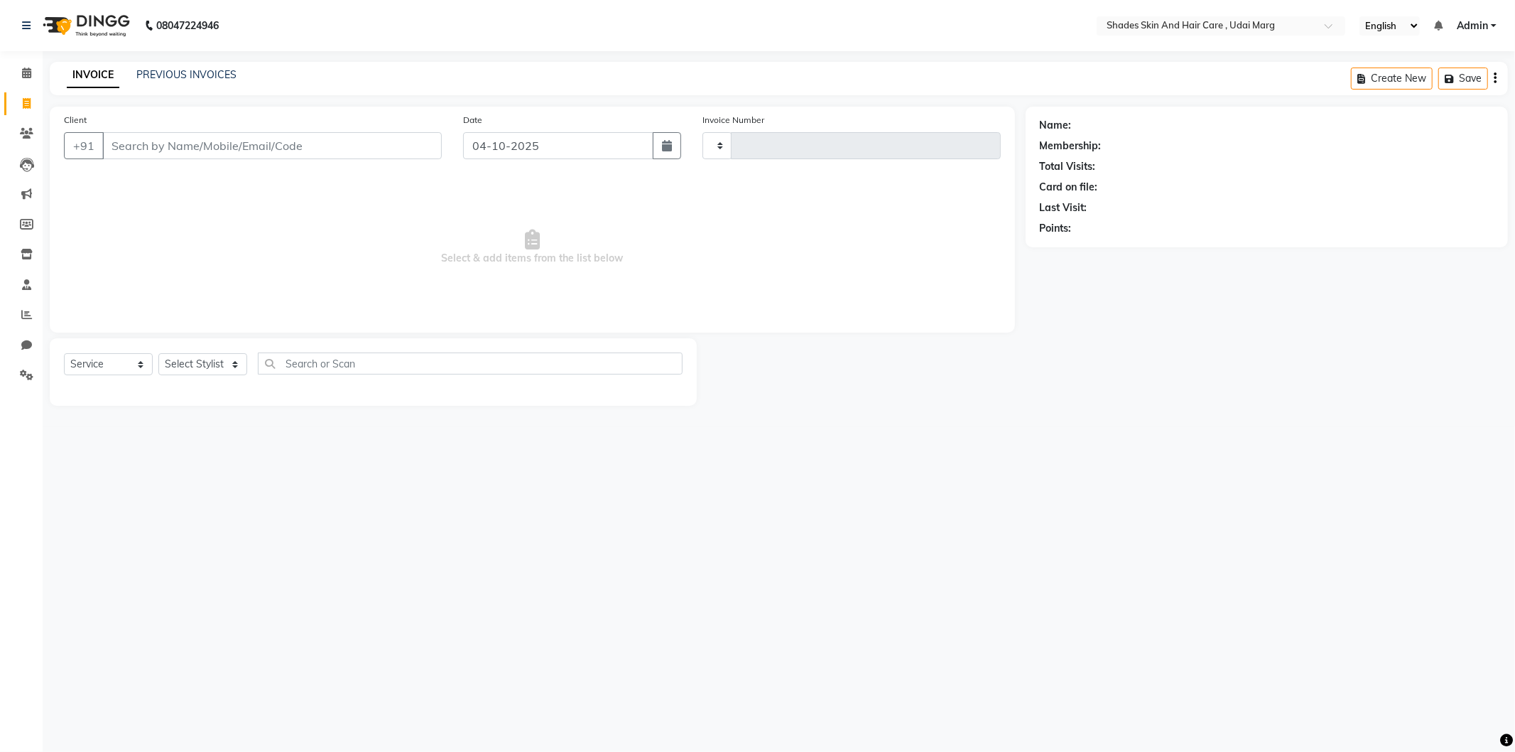
type input "4474"
select select "8022"
click at [32, 107] on span at bounding box center [26, 104] width 25 height 16
select select "service"
type input "4474"
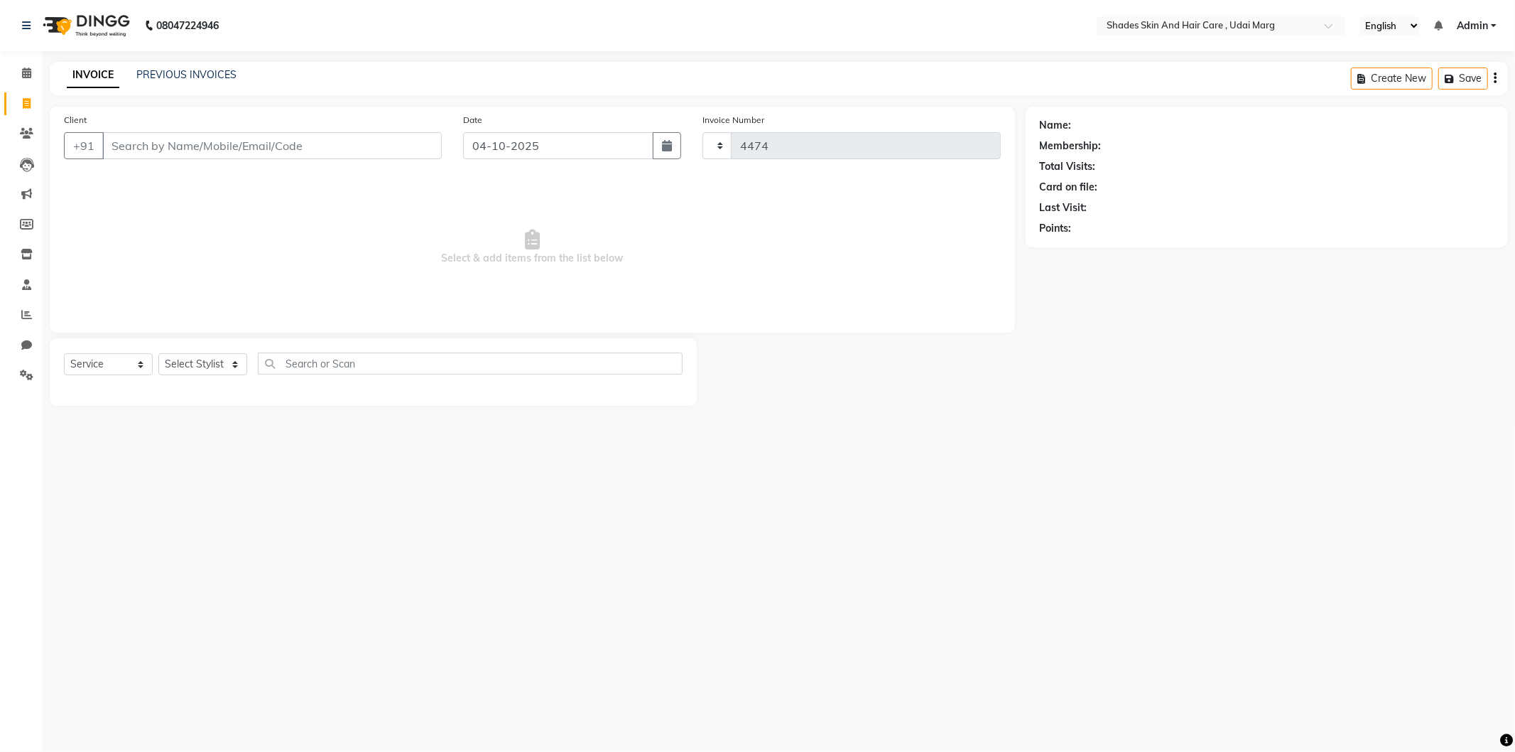
select select "8022"
click at [146, 139] on input "Client" at bounding box center [272, 145] width 340 height 27
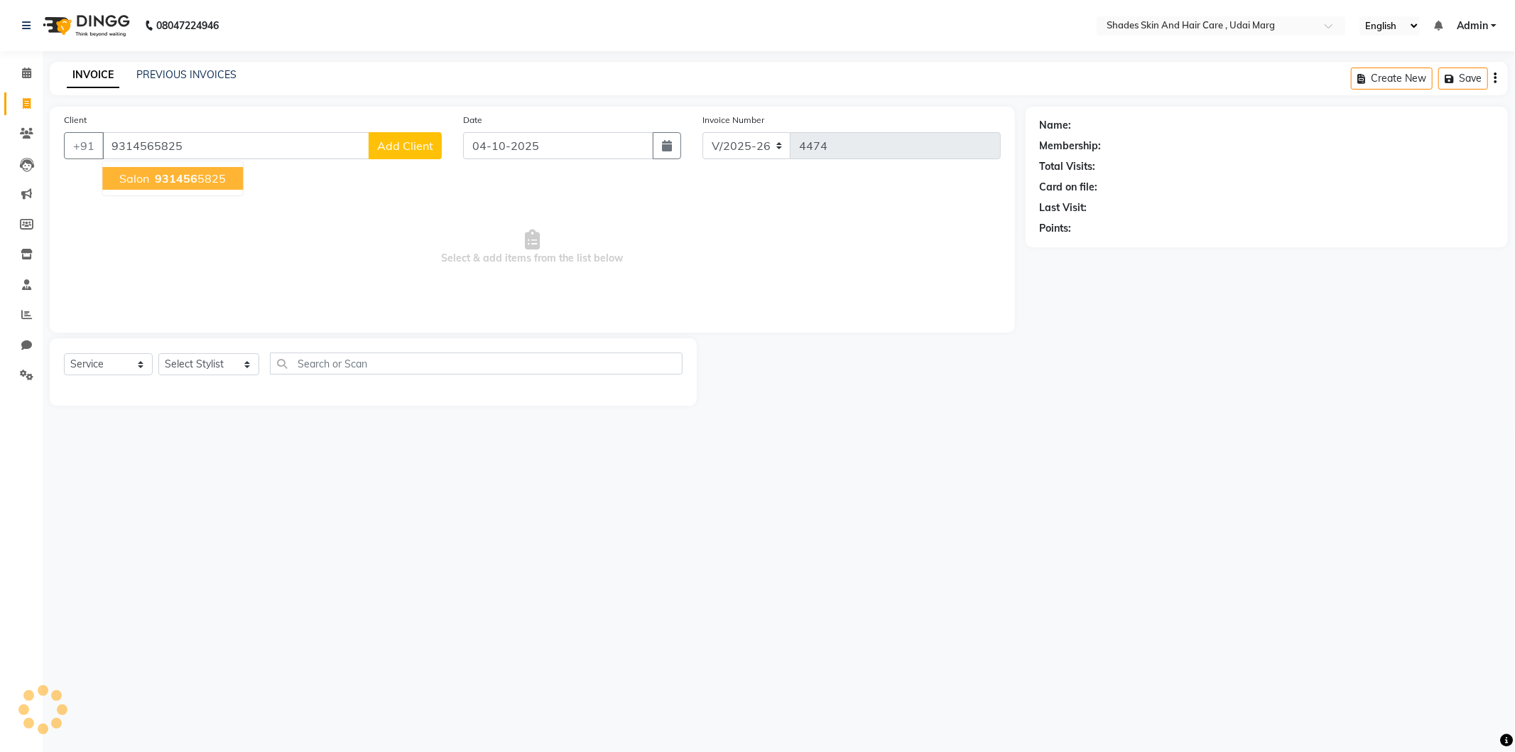
type input "9314565825"
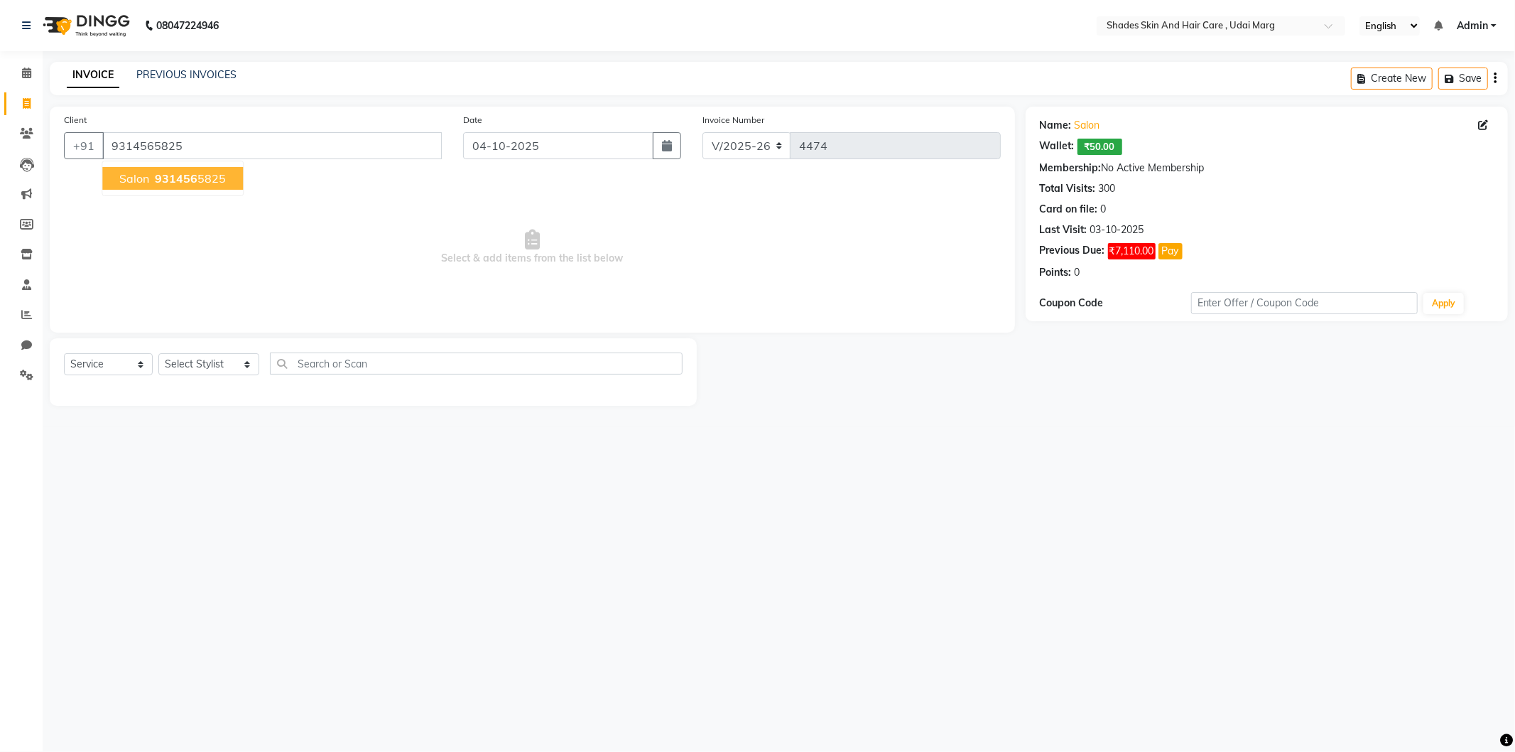
click at [190, 183] on span "931456" at bounding box center [176, 178] width 43 height 14
click at [222, 364] on select "Select Stylist AAKASH ADMIN [PERSON_NAME] [PERSON_NAME] GAYATRI [PERSON_NAME] C…" at bounding box center [208, 364] width 101 height 22
select select "74304"
click at [311, 146] on input "9314565825" at bounding box center [272, 145] width 340 height 27
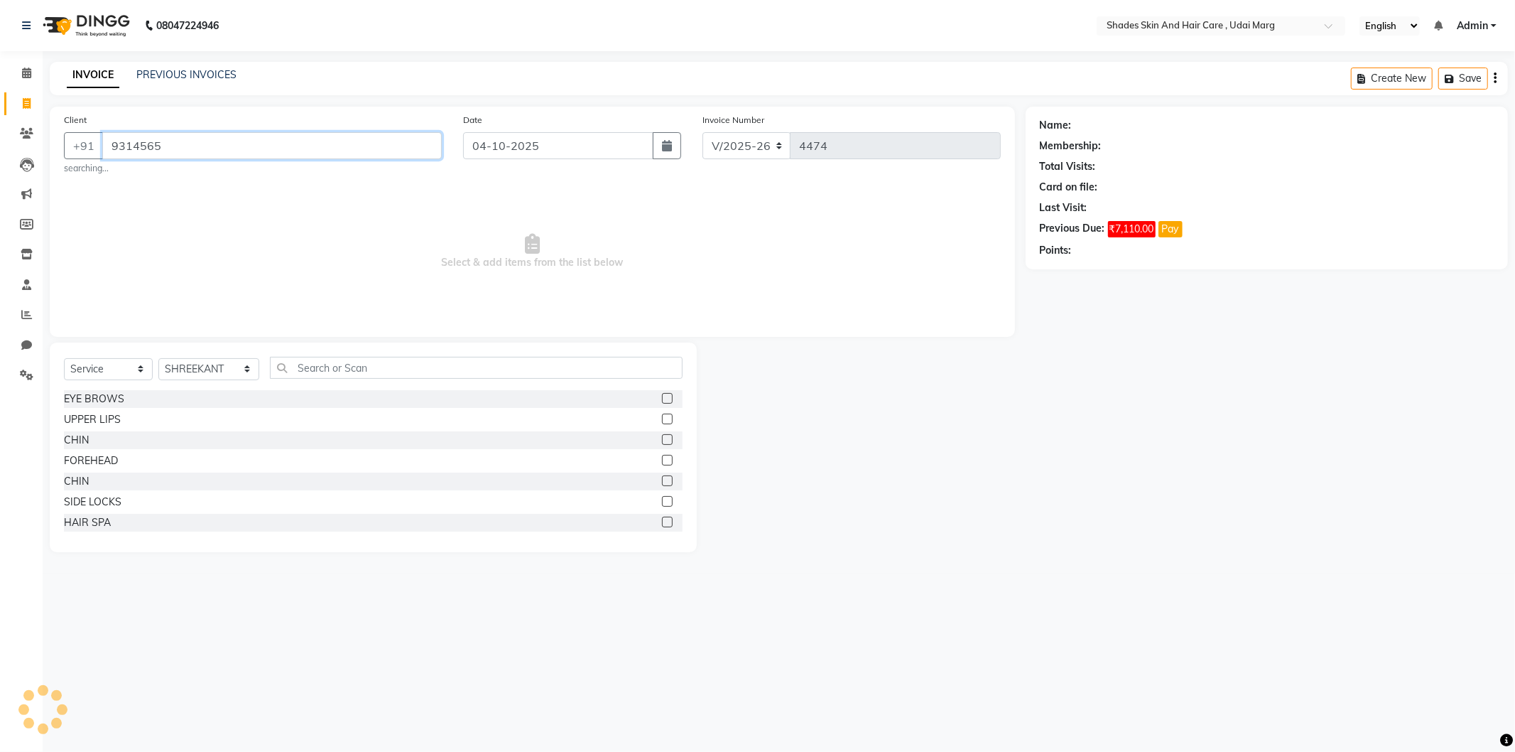
type input "931456"
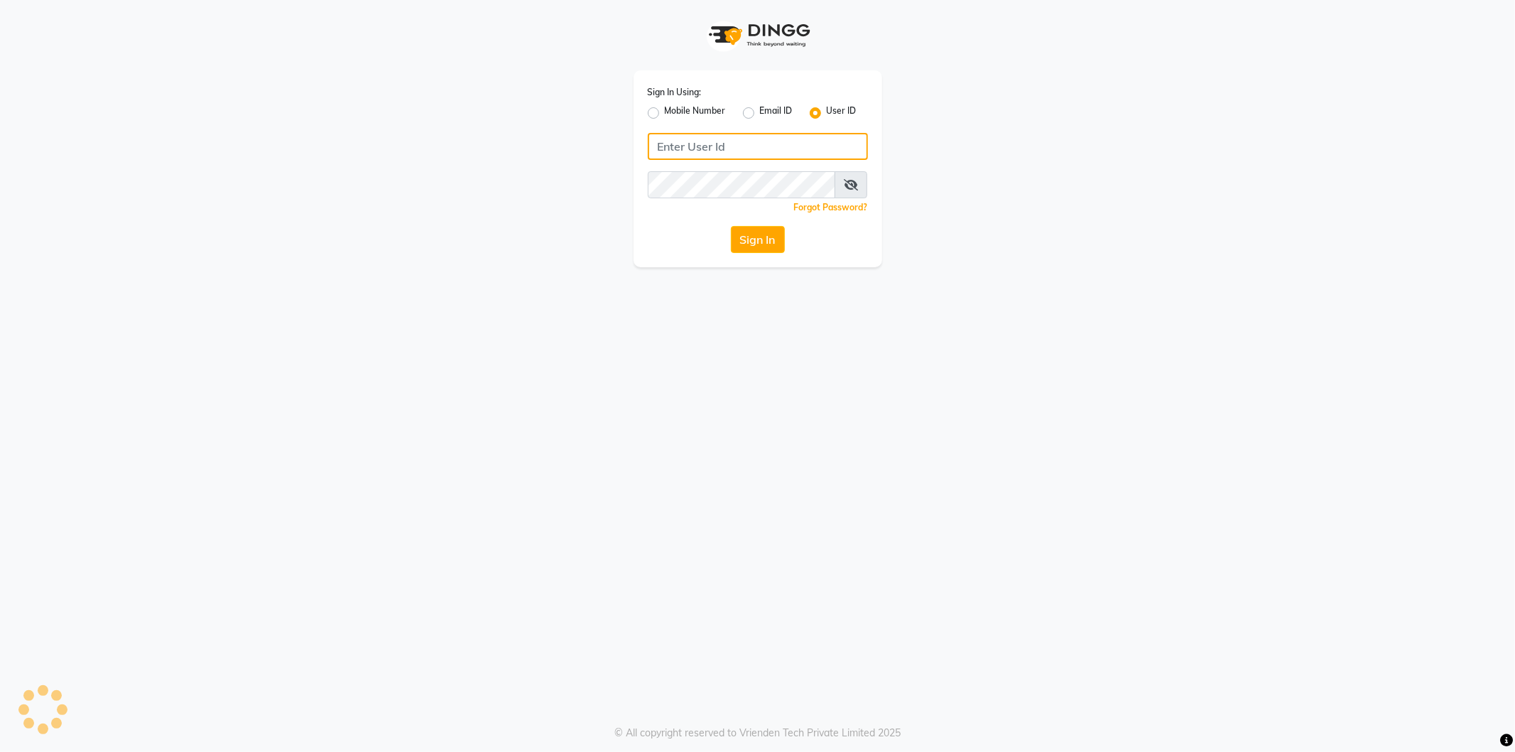
type input "shadesskin&hair"
